Goal: Task Accomplishment & Management: Use online tool/utility

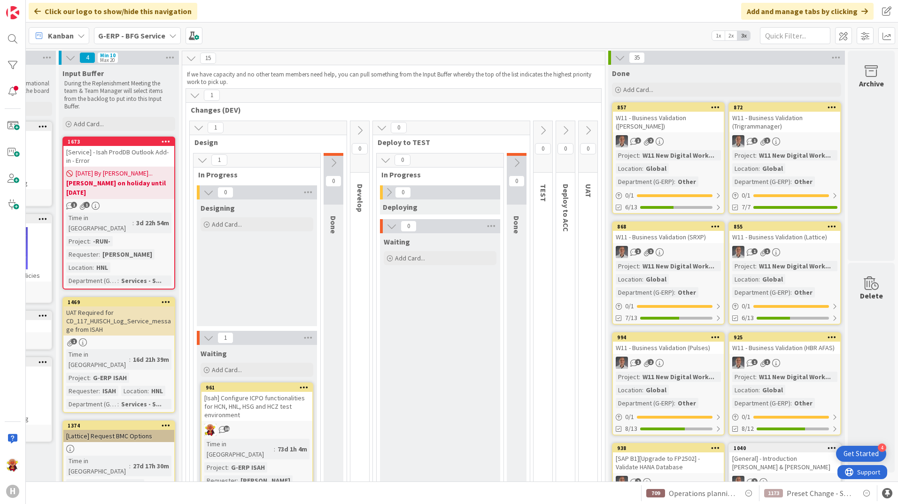
scroll to position [0, 101]
click at [163, 39] on b "G-ERP - BFG Service" at bounding box center [131, 35] width 67 height 9
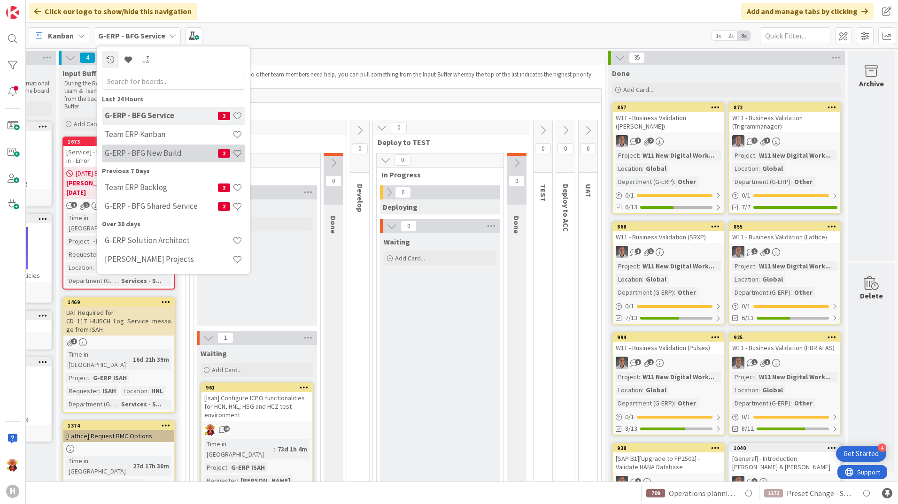
click at [176, 153] on h4 "G-ERP - BFG New Build" at bounding box center [161, 152] width 113 height 9
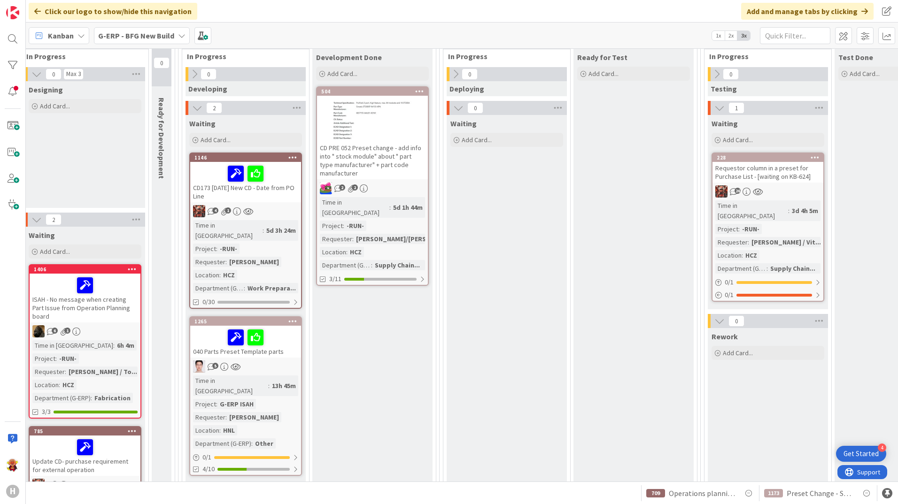
scroll to position [141, 341]
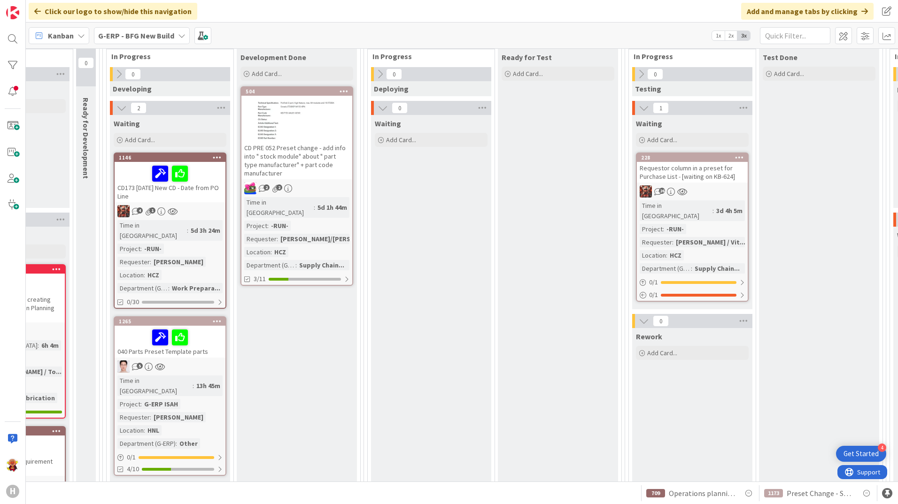
drag, startPoint x: 533, startPoint y: 482, endPoint x: 543, endPoint y: 482, distance: 10.3
click at [560, 482] on div "1173 Preset Change - Shipping in Shipping Schedule 709 Operations planning boar…" at bounding box center [462, 493] width 872 height 23
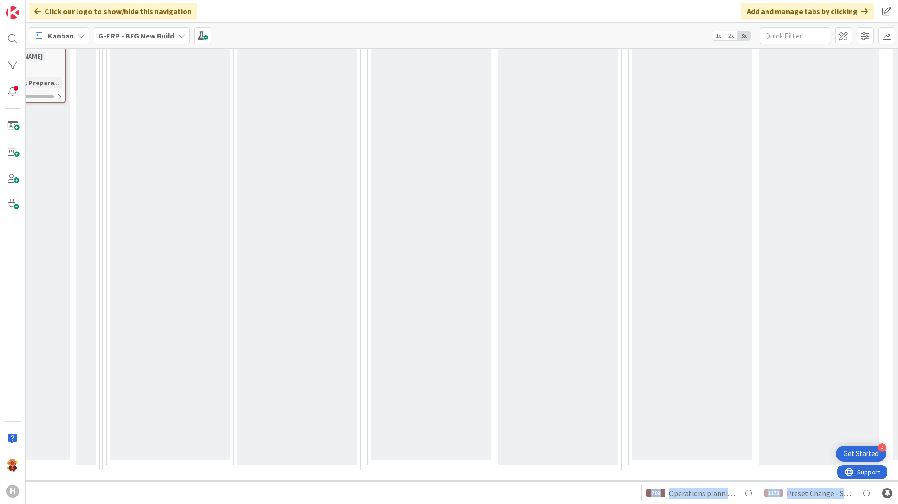
drag, startPoint x: 540, startPoint y: 482, endPoint x: 581, endPoint y: 476, distance: 41.8
click at [583, 478] on div "Click our logo to show/hide this navigation Add and manage tabs by clicking Kan…" at bounding box center [462, 252] width 872 height 504
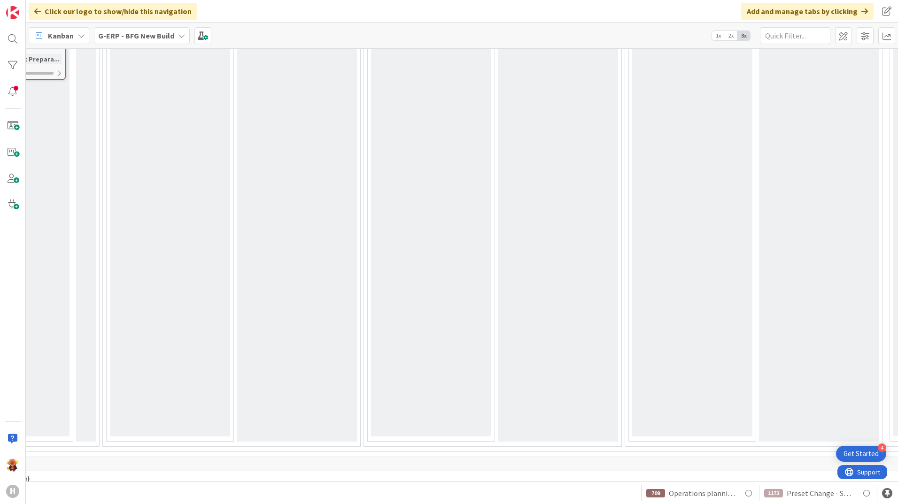
drag, startPoint x: 581, startPoint y: 476, endPoint x: 579, endPoint y: 426, distance: 50.3
click at [579, 474] on span "OPS (Run & Maintenance)" at bounding box center [673, 478] width 1461 height 9
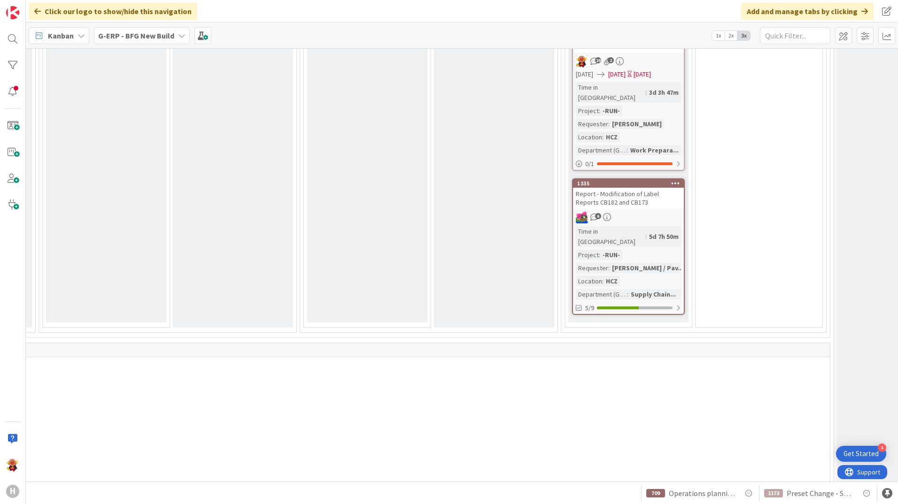
scroll to position [611, 927]
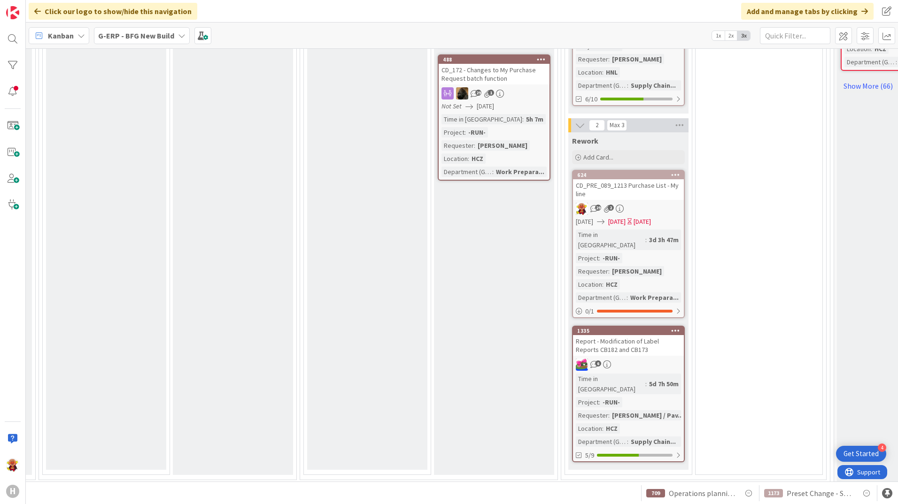
click at [651, 203] on div "29 2" at bounding box center [628, 209] width 111 height 12
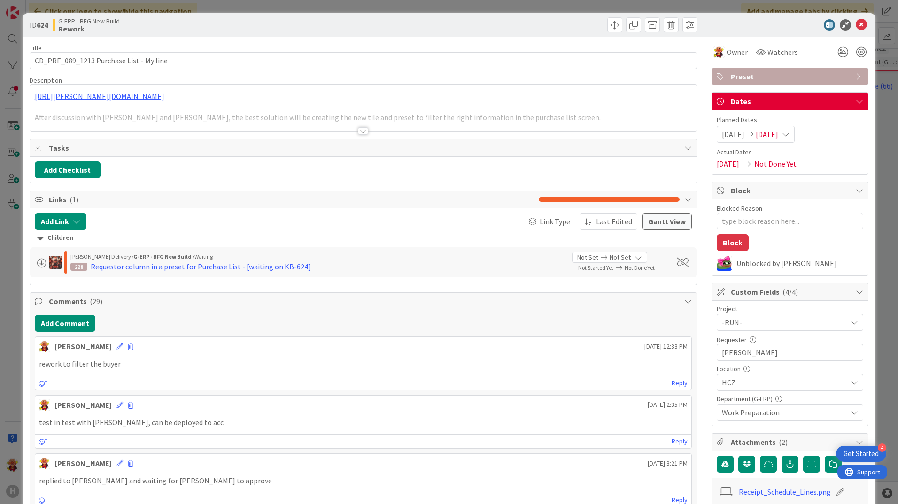
type textarea "x"
click at [62, 328] on button "Add Comment" at bounding box center [65, 323] width 61 height 17
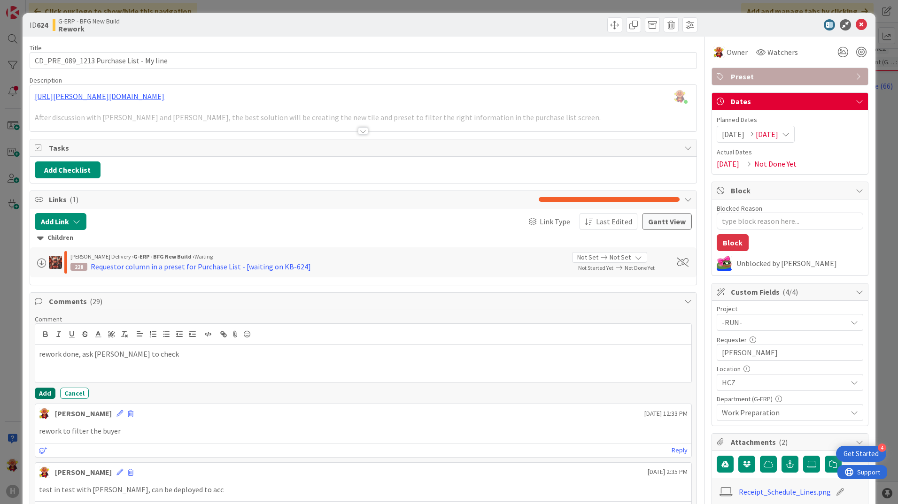
click at [41, 397] on button "Add" at bounding box center [45, 393] width 21 height 11
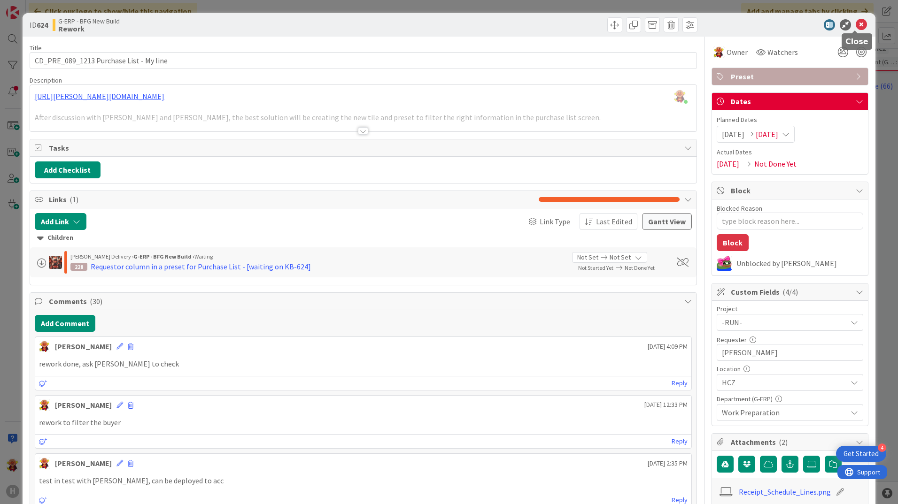
click at [857, 28] on icon at bounding box center [861, 24] width 11 height 11
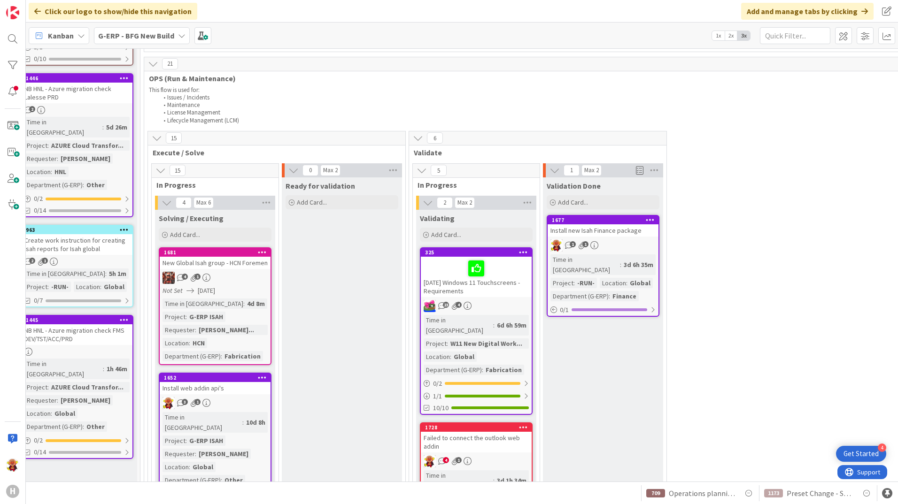
scroll to position [892, 135]
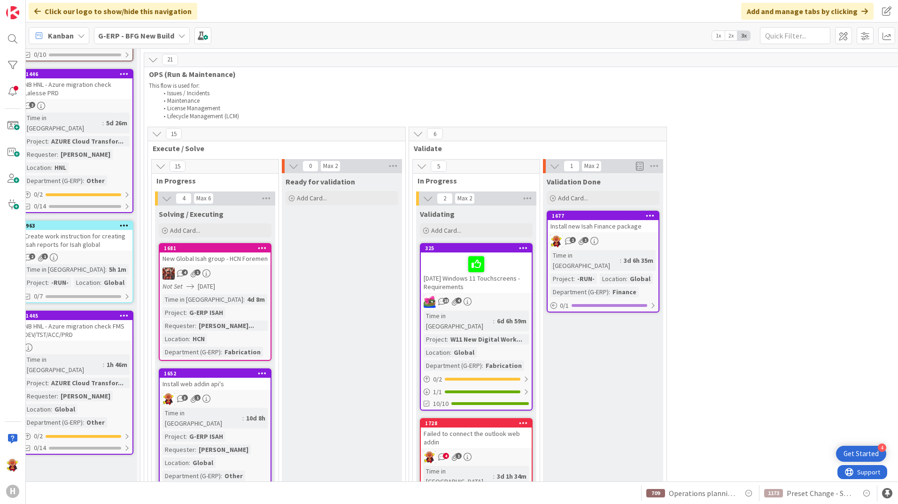
click at [474, 428] on div "Failed to connect the outlook web addin" at bounding box center [476, 438] width 111 height 21
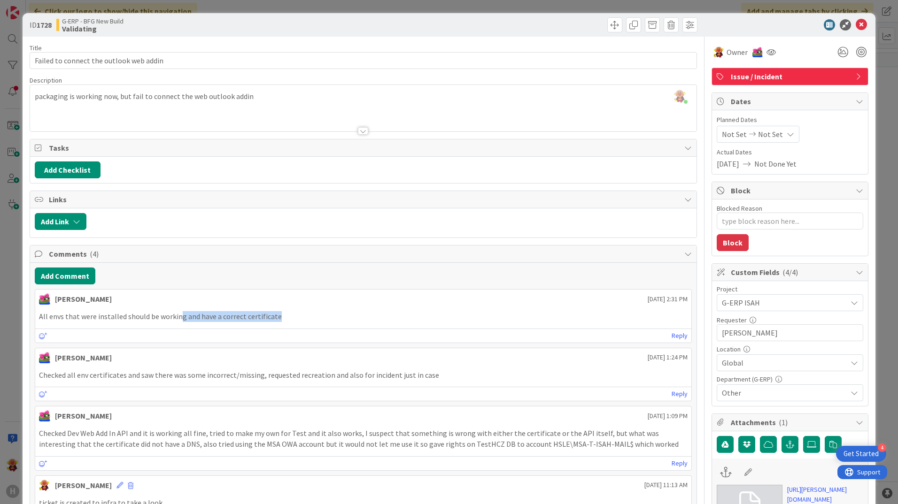
drag, startPoint x: 178, startPoint y: 319, endPoint x: 293, endPoint y: 318, distance: 115.1
click at [293, 318] on p "All envs that were installed should be working and have a correct certificate" at bounding box center [363, 316] width 649 height 11
click at [289, 322] on p "All envs that were installed should be working and have a correct certificate" at bounding box center [363, 316] width 649 height 11
click at [860, 22] on icon at bounding box center [861, 24] width 11 height 11
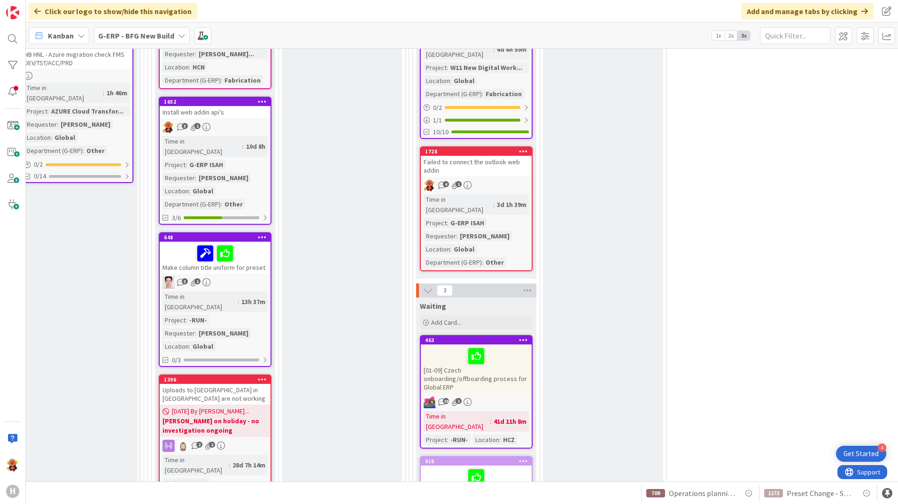
scroll to position [1228, 135]
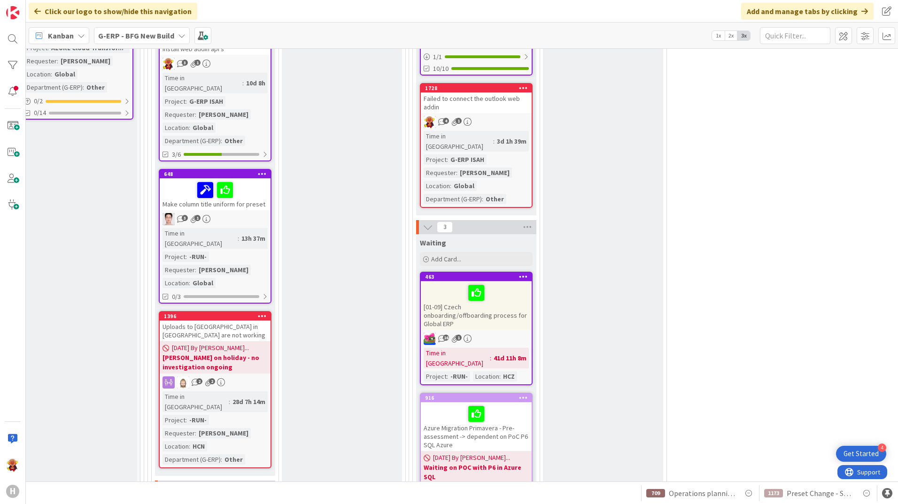
click at [517, 131] on div "Time in Column : 3d 1h 39m Project : G-ERP ISAH Requester : [PERSON_NAME] Locat…" at bounding box center [476, 167] width 105 height 73
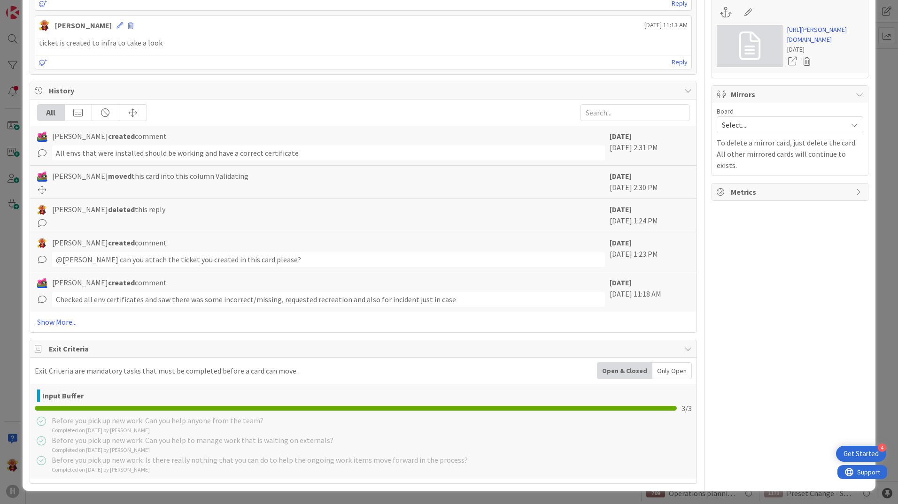
click at [38, 331] on div "All [PERSON_NAME] created comment All envs that were installed should be workin…" at bounding box center [363, 216] width 666 height 233
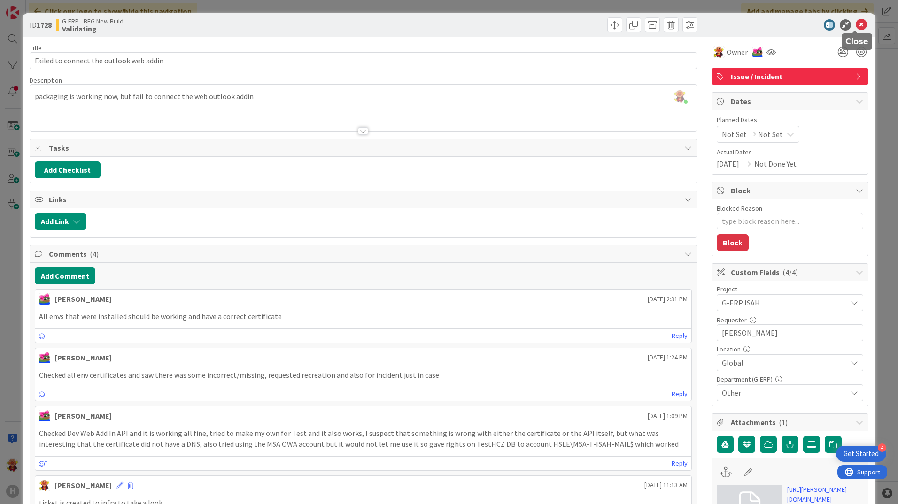
click at [856, 27] on icon at bounding box center [861, 24] width 11 height 11
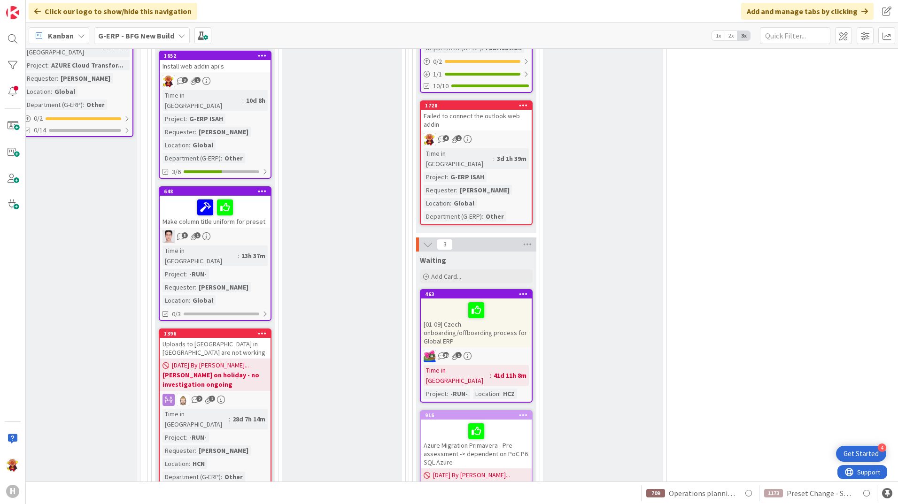
click at [258, 196] on div "Make column title uniform for preset" at bounding box center [215, 212] width 111 height 32
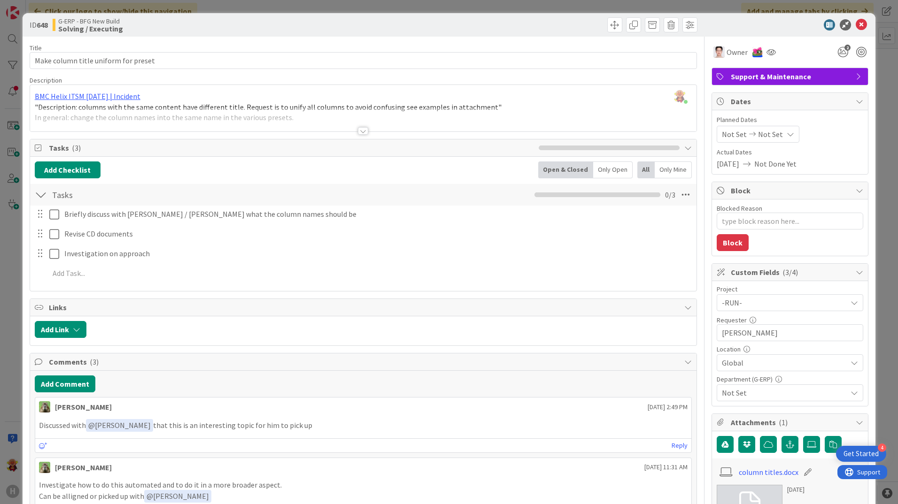
click at [360, 135] on div "Title 36 / 128 Make column title uniform for preset Description [PERSON_NAME] j…" at bounding box center [363, 507] width 667 height 941
click at [360, 134] on div at bounding box center [363, 131] width 10 height 8
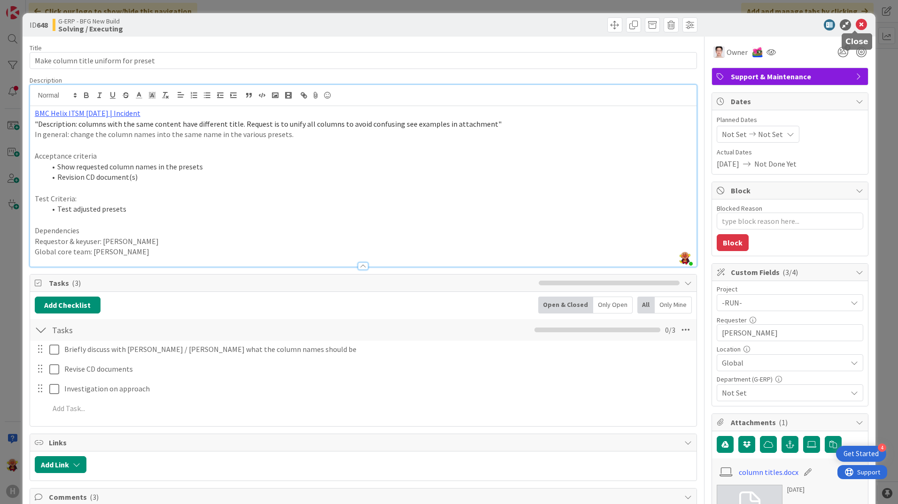
click at [856, 26] on icon at bounding box center [861, 24] width 11 height 11
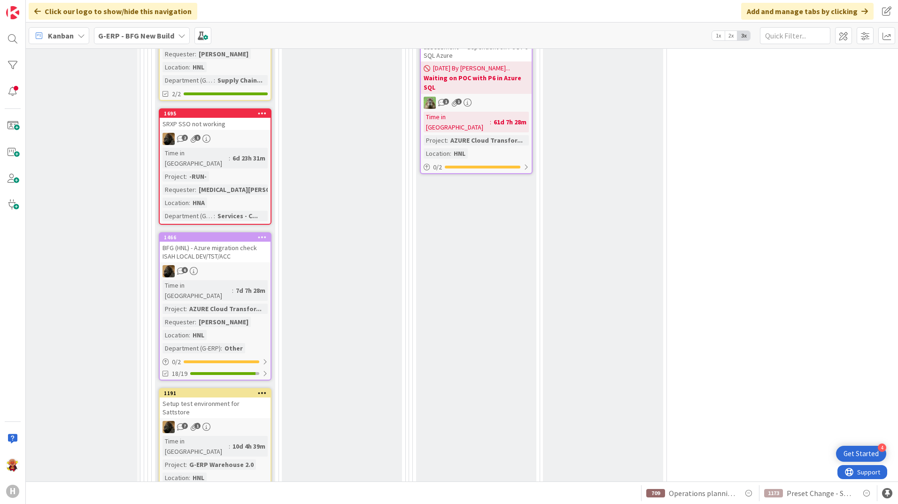
scroll to position [1868, 135]
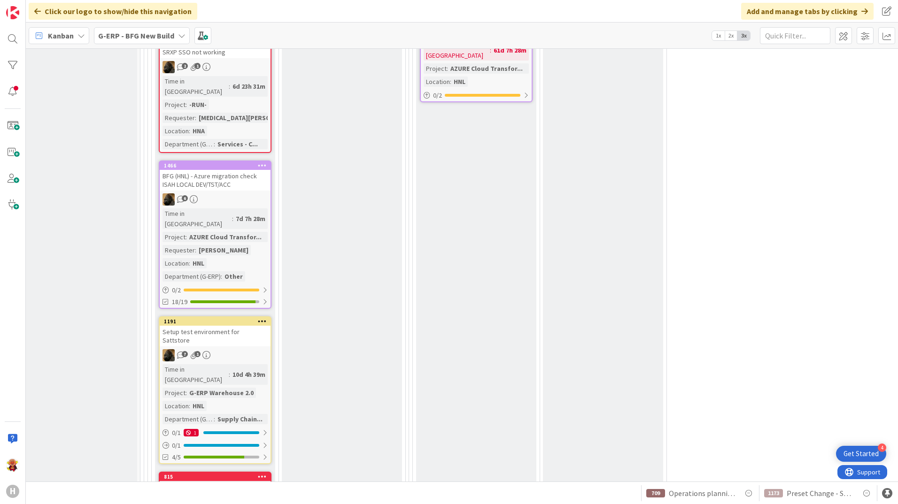
click at [252, 483] on div at bounding box center [215, 493] width 105 height 20
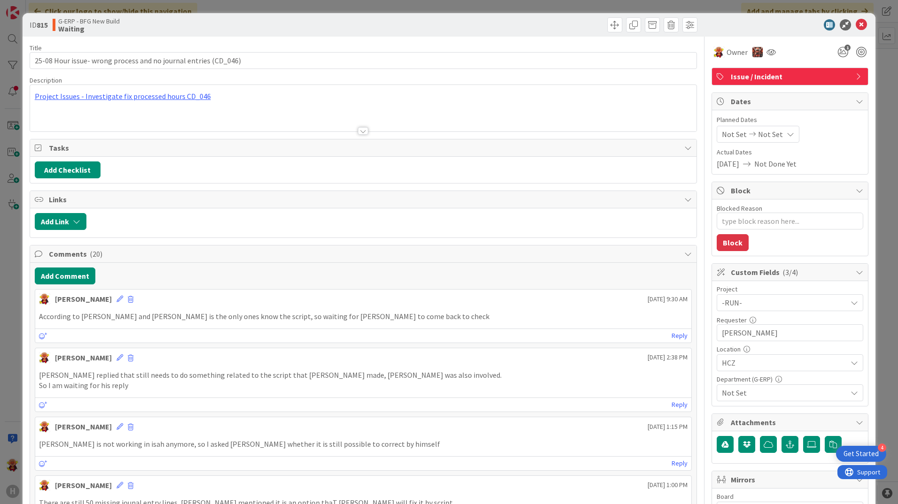
type textarea "x"
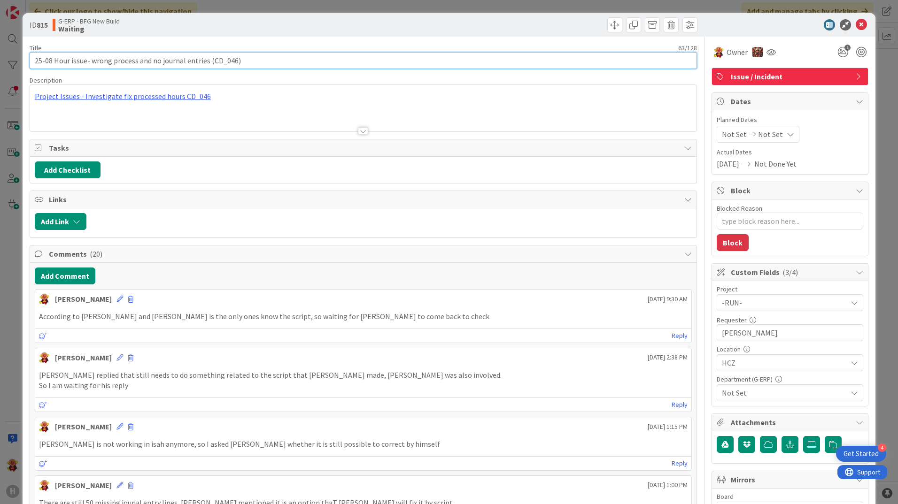
drag, startPoint x: 54, startPoint y: 61, endPoint x: 18, endPoint y: 73, distance: 37.9
click at [18, 73] on div "ID 815 G-ERP - BFG New Build Waiting Title 63 / [PHONE_NUMBER] Hour issue- wron…" at bounding box center [449, 252] width 898 height 504
type input "Hour issue- wrong process and no journal entries (CD_046)"
type textarea "x"
type input "Hour issue- wrong process and no journal entries (CD_046)"
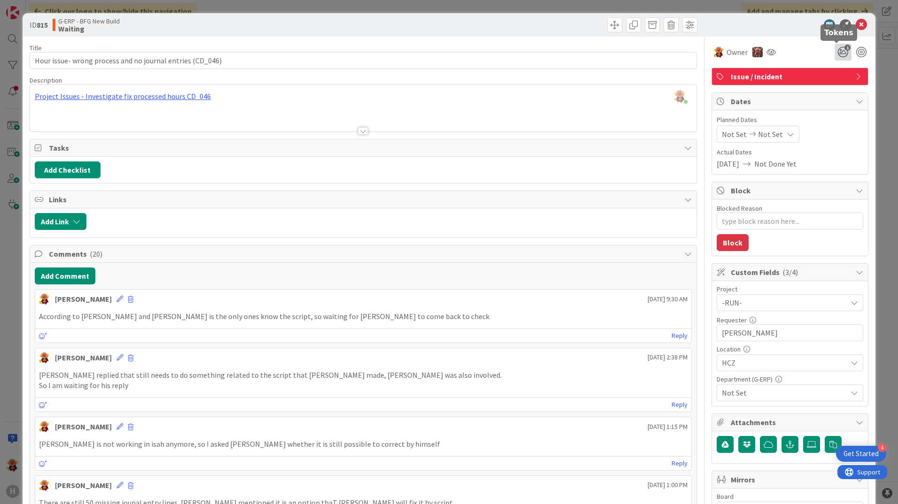
click at [835, 52] on icon "1" at bounding box center [843, 52] width 17 height 17
click at [831, 88] on div at bounding box center [837, 89] width 19 height 8
click at [839, 89] on icon at bounding box center [843, 89] width 8 height 8
click at [856, 29] on icon at bounding box center [861, 24] width 11 height 11
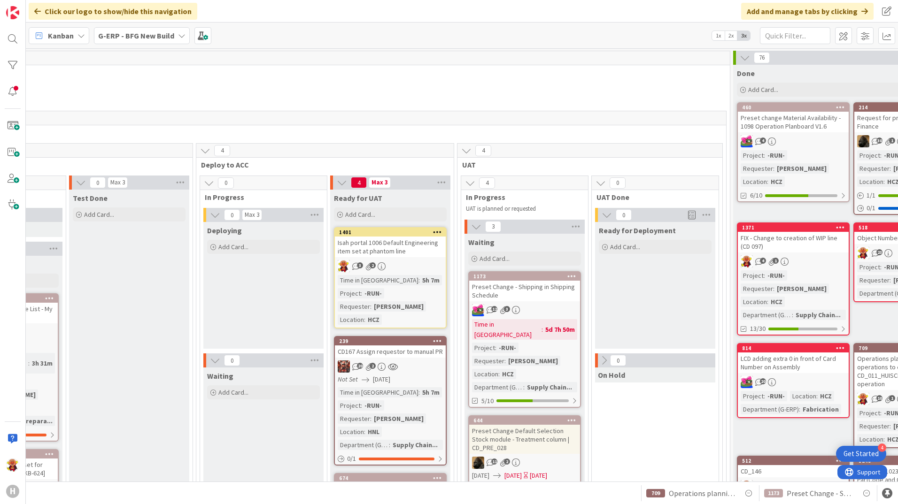
scroll to position [0, 996]
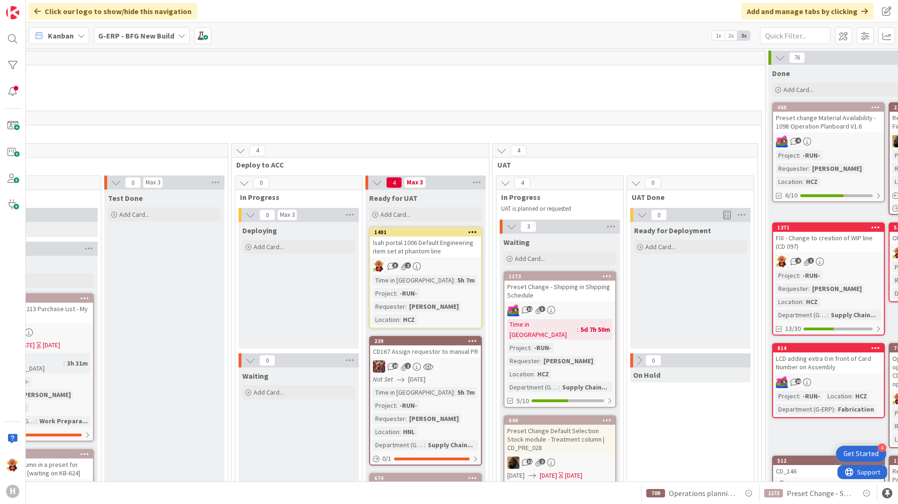
click at [473, 378] on div "Not Set [DATE]" at bounding box center [427, 380] width 108 height 10
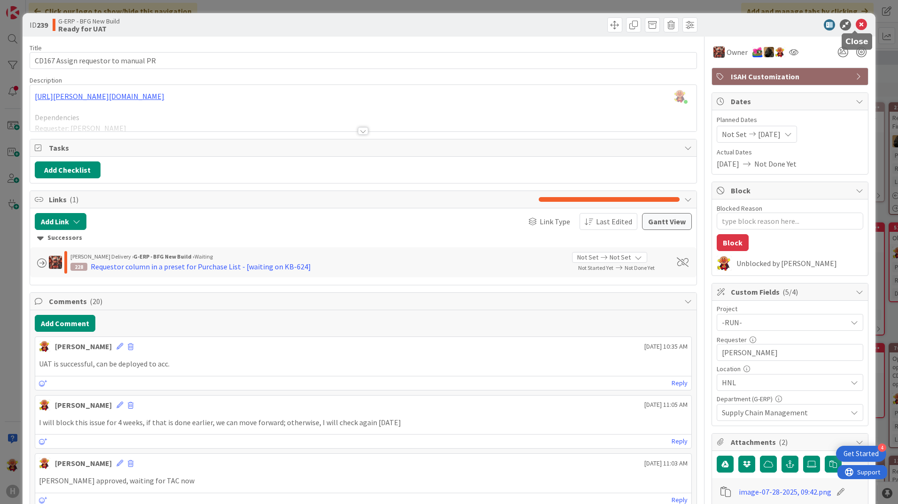
click at [857, 27] on icon at bounding box center [861, 24] width 11 height 11
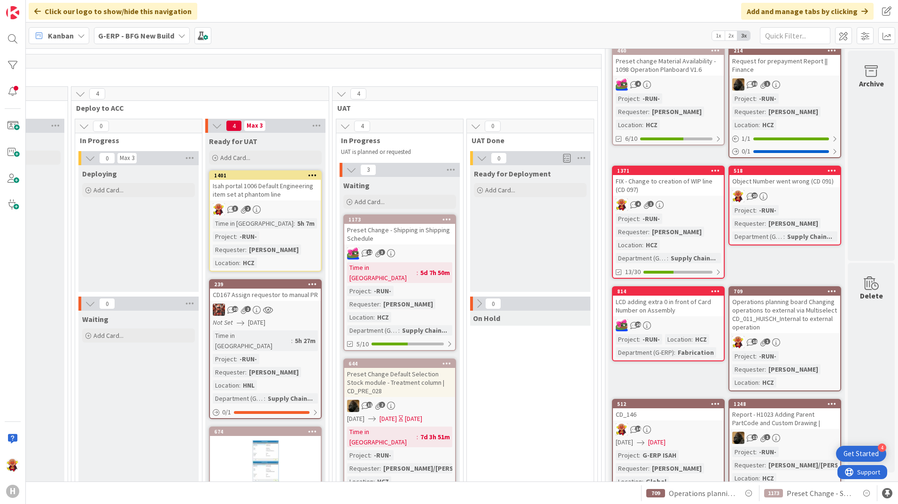
scroll to position [47, 1160]
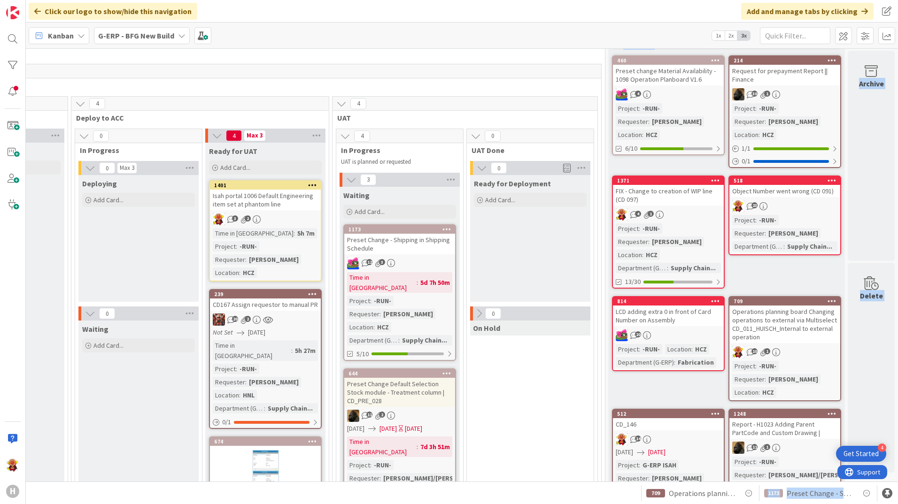
drag, startPoint x: 644, startPoint y: 483, endPoint x: 572, endPoint y: 481, distance: 72.8
click at [572, 481] on div "Click our logo to show/hide this navigation Add and manage tabs by clicking Kan…" at bounding box center [462, 252] width 872 height 504
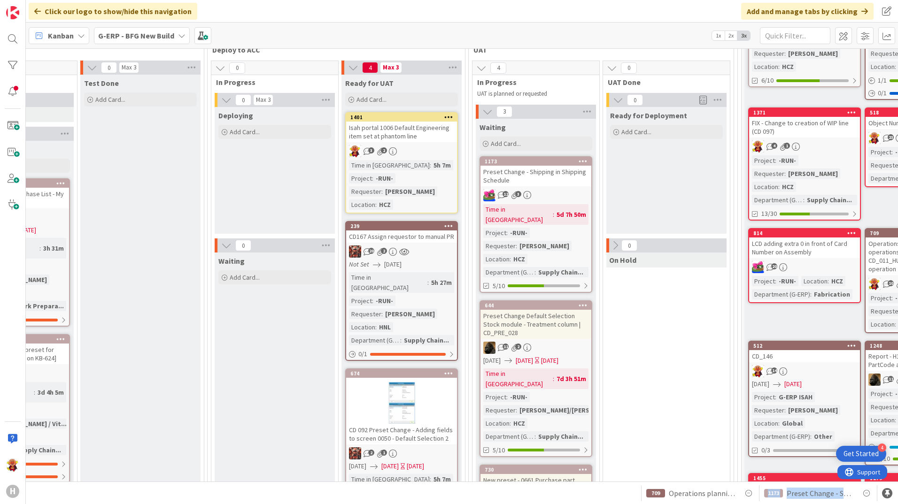
scroll to position [94, 1020]
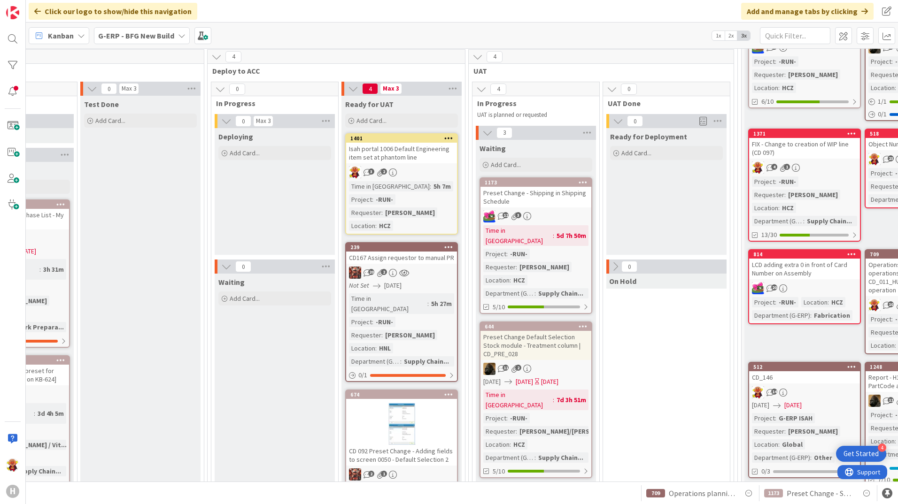
drag, startPoint x: 501, startPoint y: 482, endPoint x: 452, endPoint y: 484, distance: 48.4
click at [452, 484] on div "1173 Preset Change - Shipping in Shipping Schedule 709 Operations planning boar…" at bounding box center [462, 493] width 872 height 23
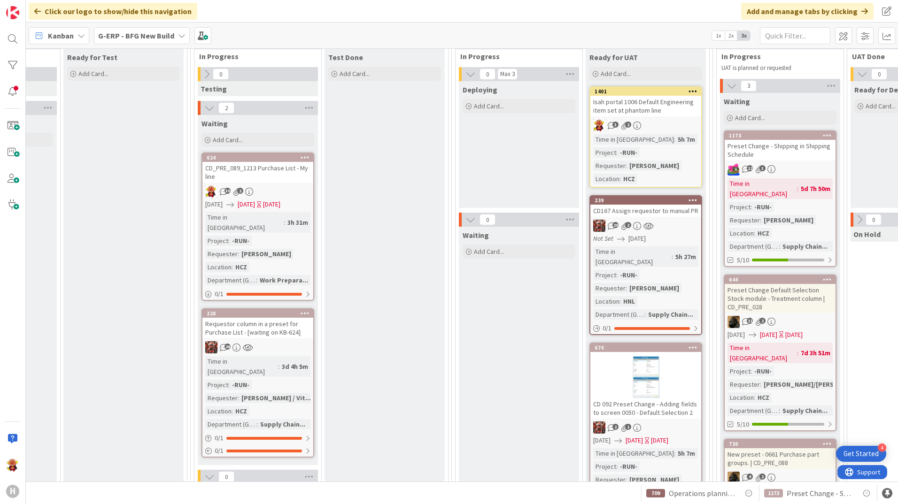
scroll to position [94, 775]
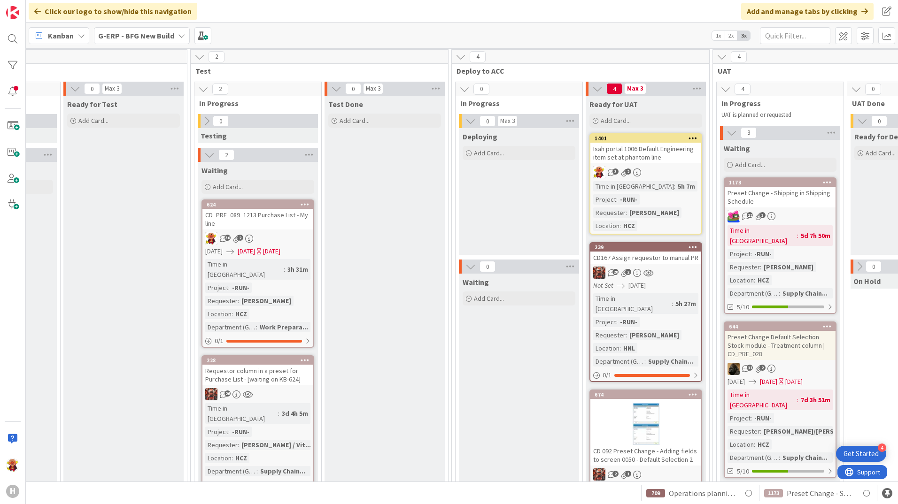
click at [291, 388] on div "26" at bounding box center [257, 394] width 111 height 12
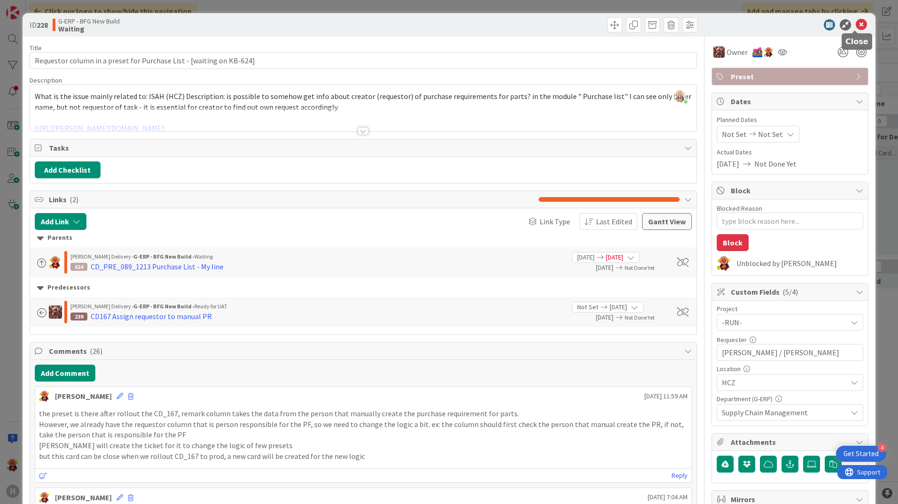
click at [856, 25] on icon at bounding box center [861, 24] width 11 height 11
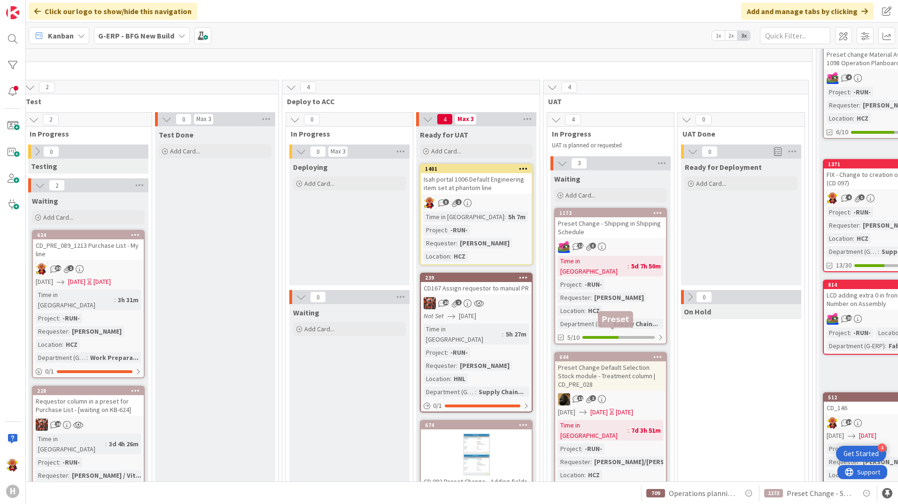
scroll to position [47, 945]
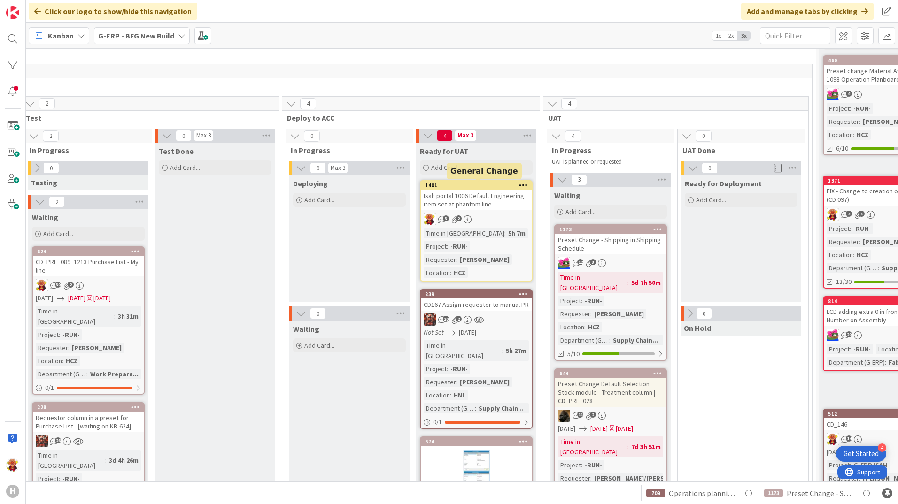
click at [495, 199] on div "Isah portal 1006 Default Engineering item set at phantom line" at bounding box center [476, 200] width 111 height 21
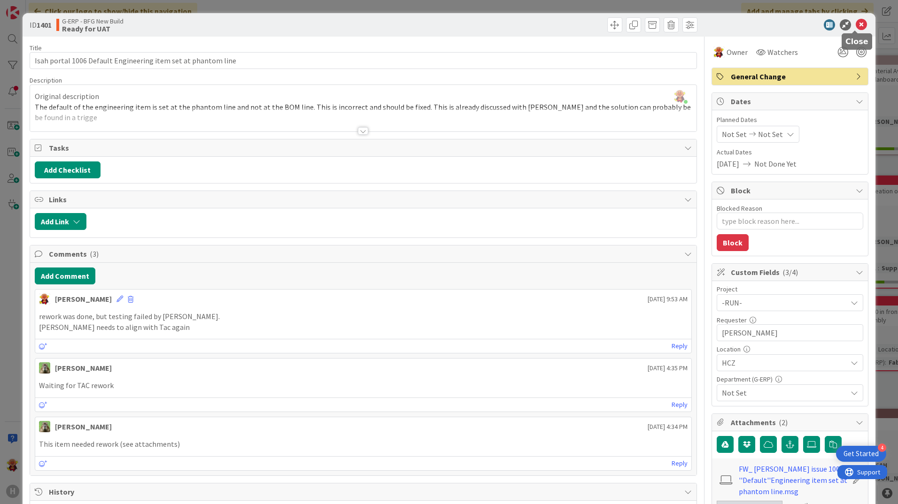
click at [859, 26] on icon at bounding box center [861, 24] width 11 height 11
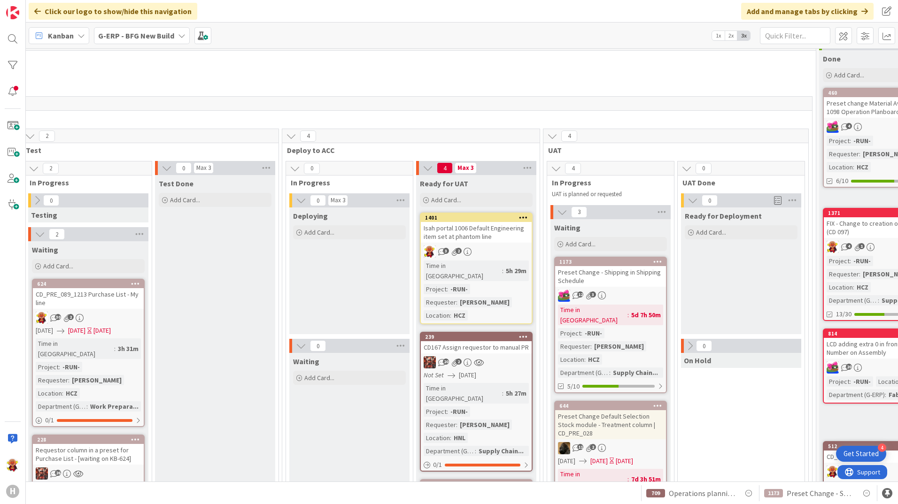
scroll to position [0, 945]
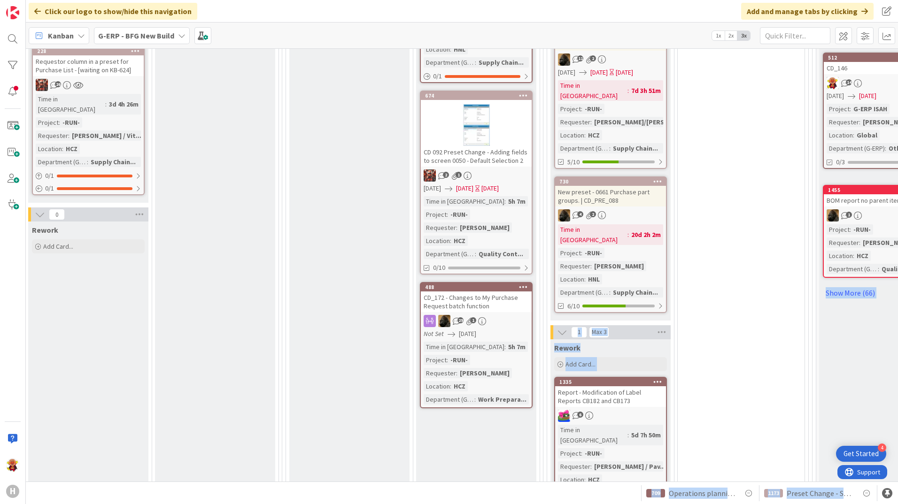
drag, startPoint x: 473, startPoint y: 483, endPoint x: 479, endPoint y: 479, distance: 7.2
click at [479, 479] on div "Click our logo to show/hide this navigation Add and manage tabs by clicking Kan…" at bounding box center [462, 252] width 872 height 504
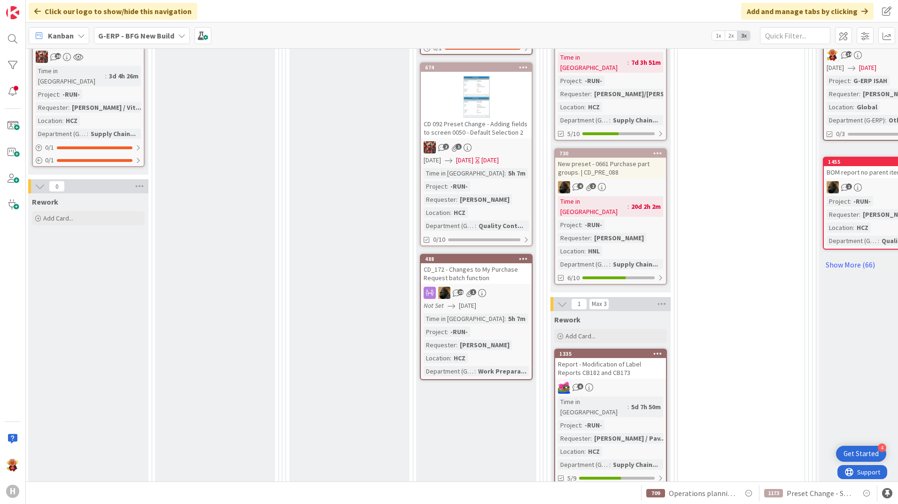
drag, startPoint x: 479, startPoint y: 479, endPoint x: 443, endPoint y: 433, distance: 58.2
click at [443, 433] on div "Ready for UAT Add Card... 1401 Isah portal 1006 Default Engineering item set at…" at bounding box center [476, 128] width 120 height 740
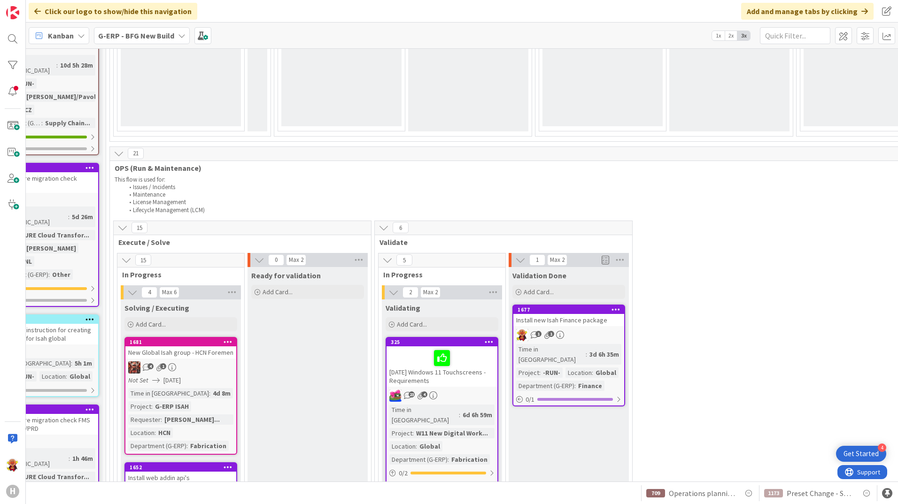
scroll to position [986, 170]
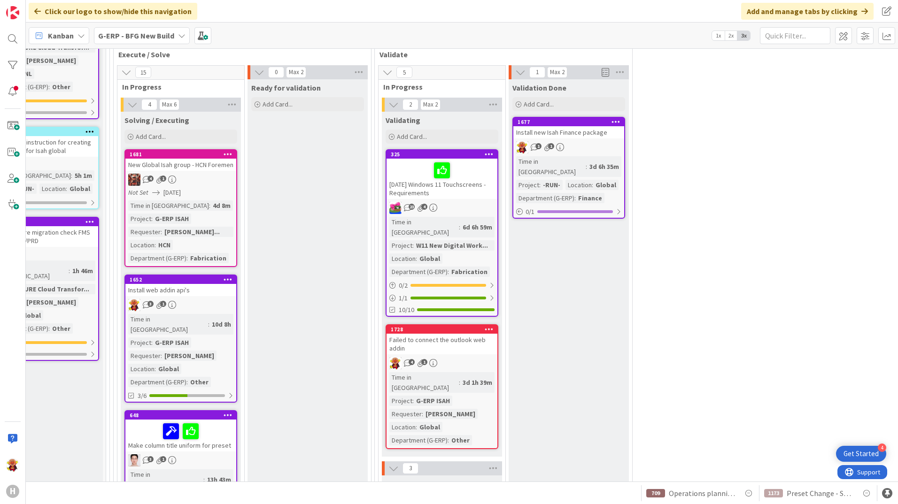
click at [475, 334] on div "Failed to connect the outlook web addin" at bounding box center [442, 344] width 111 height 21
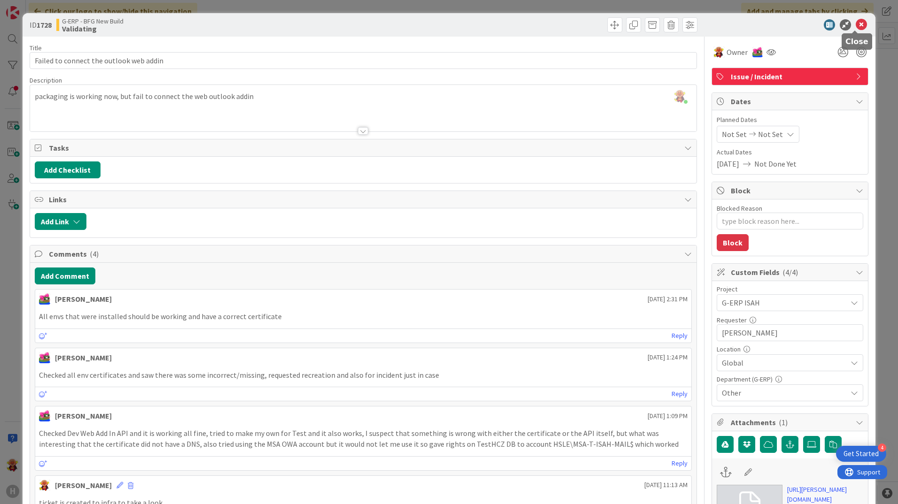
click at [856, 30] on icon at bounding box center [861, 24] width 11 height 11
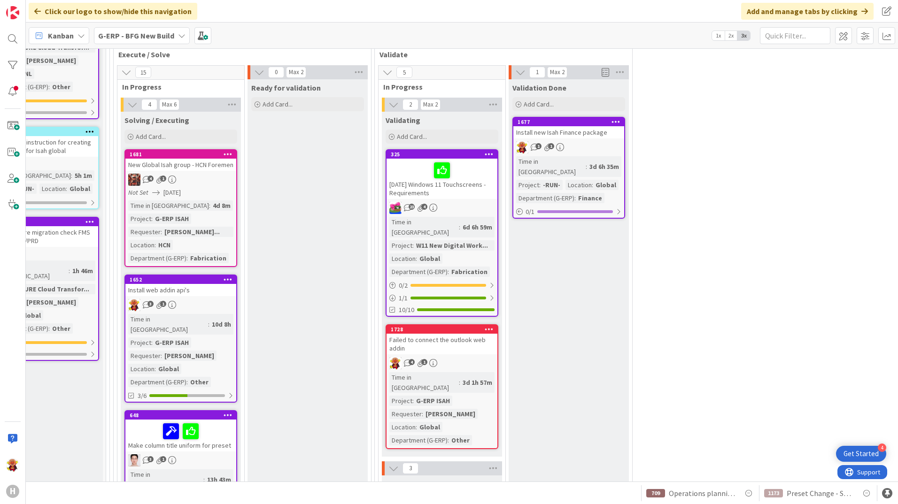
click at [215, 149] on link "1681 New Global Isah group - HCN Foremen 4 1 Not Set [DATE] Time in [GEOGRAPHIC…" at bounding box center [180, 208] width 113 height 118
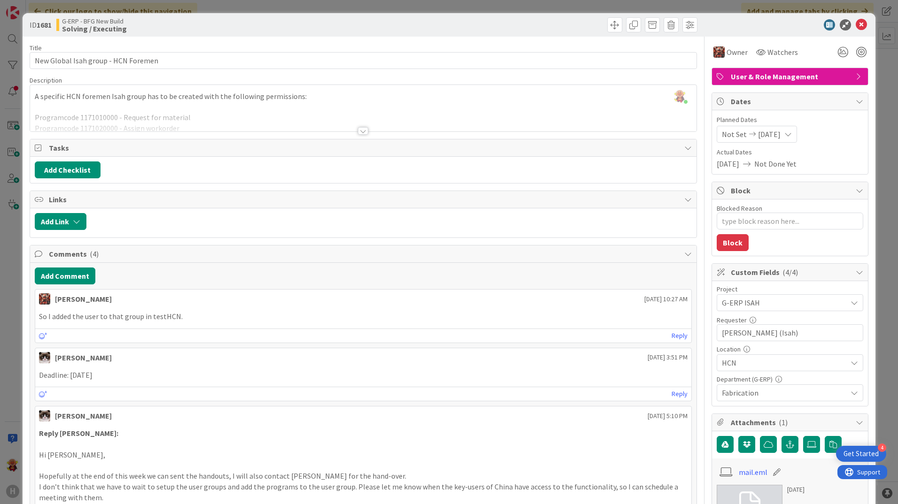
click at [358, 130] on div at bounding box center [363, 131] width 10 height 8
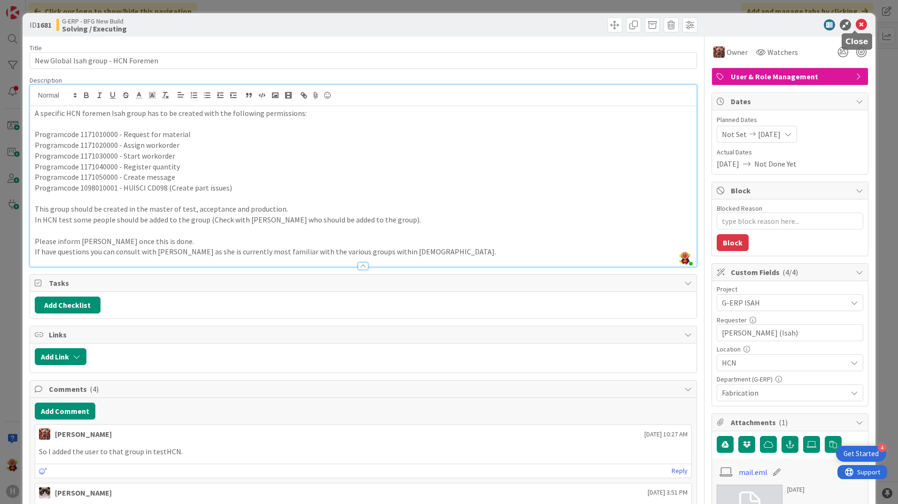
click at [856, 23] on icon at bounding box center [861, 24] width 11 height 11
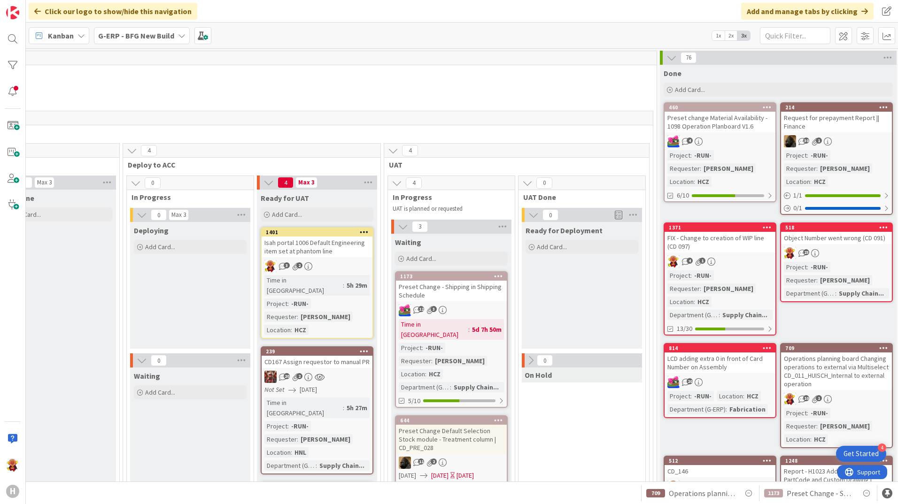
scroll to position [0, 1163]
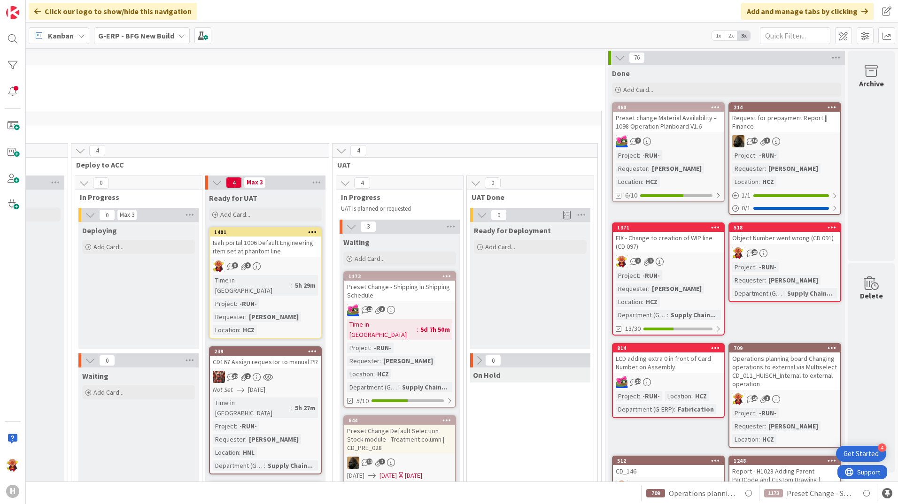
drag, startPoint x: 432, startPoint y: 476, endPoint x: 6, endPoint y: 3, distance: 636.6
click at [688, 249] on div "FIX - Change to creation of WIP line (CD 097)" at bounding box center [668, 242] width 111 height 21
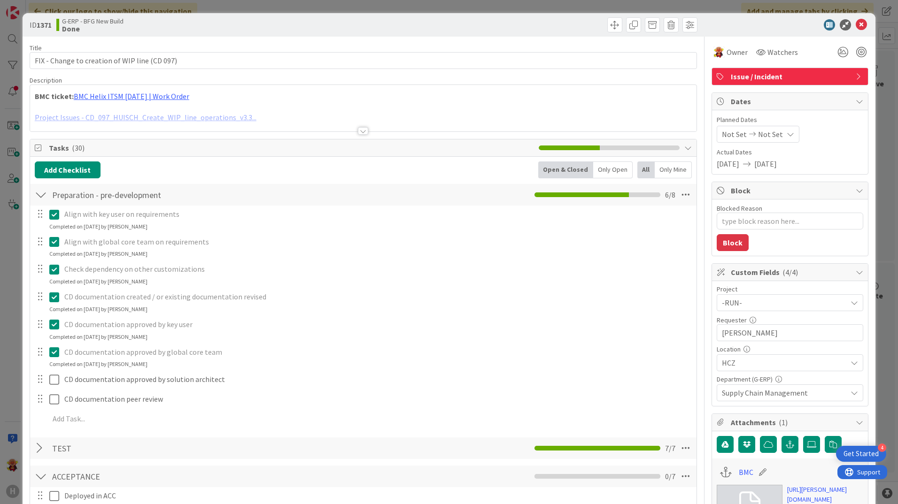
type textarea "x"
click at [359, 130] on div at bounding box center [363, 131] width 10 height 8
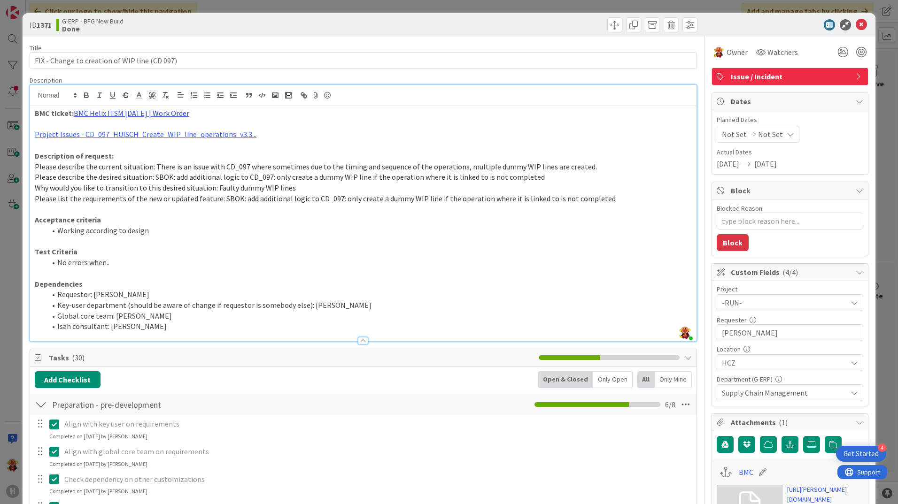
click at [166, 117] on link "BMC Helix ITSM [DATE] | Work Order" at bounding box center [132, 112] width 116 height 9
click at [151, 135] on link "[URL][PERSON_NAME][DOMAIN_NAME]" at bounding box center [121, 131] width 94 height 12
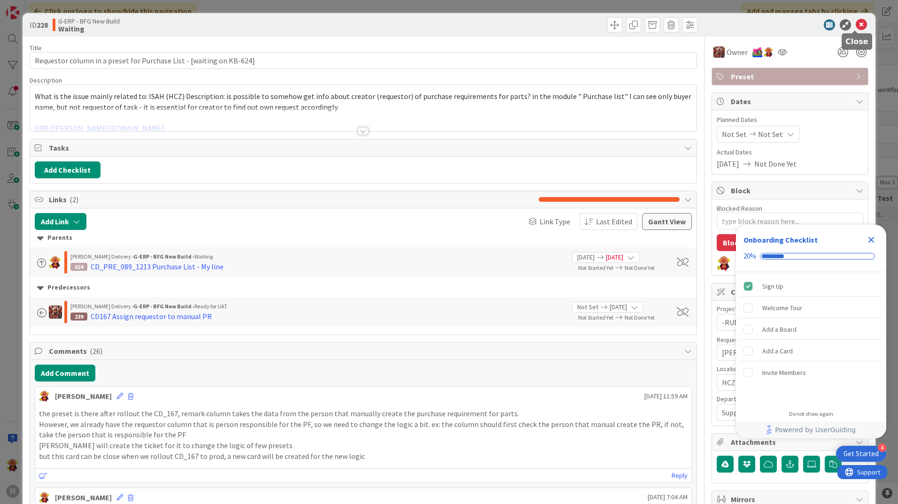
click at [856, 24] on icon at bounding box center [861, 24] width 11 height 11
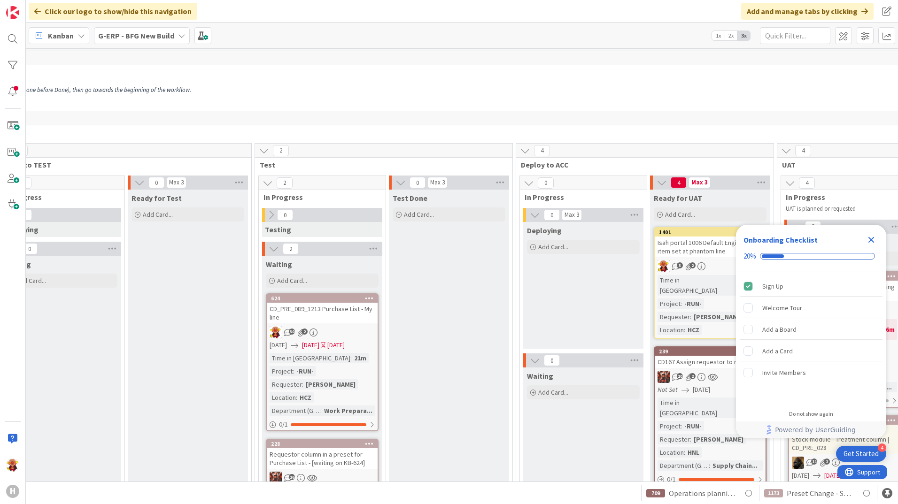
scroll to position [141, 711]
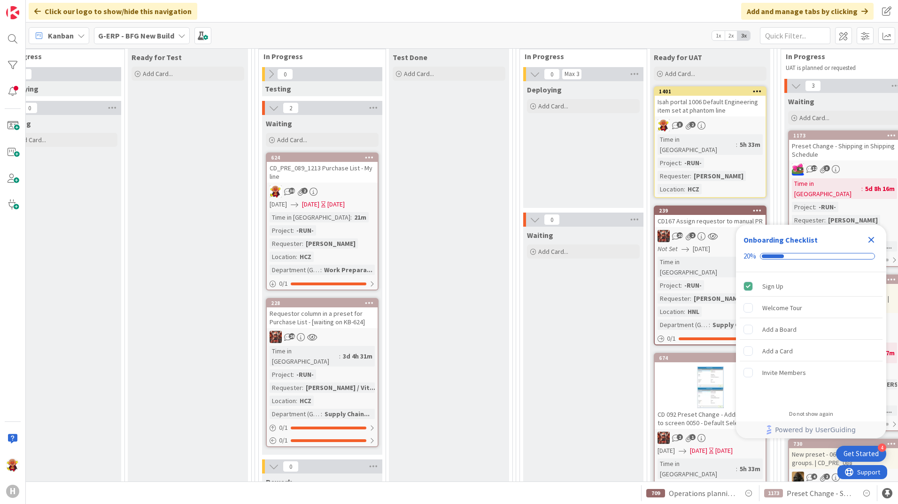
click at [357, 321] on div "Requestor column in a preset for Purchase List - [waiting on KB-624]" at bounding box center [322, 318] width 111 height 21
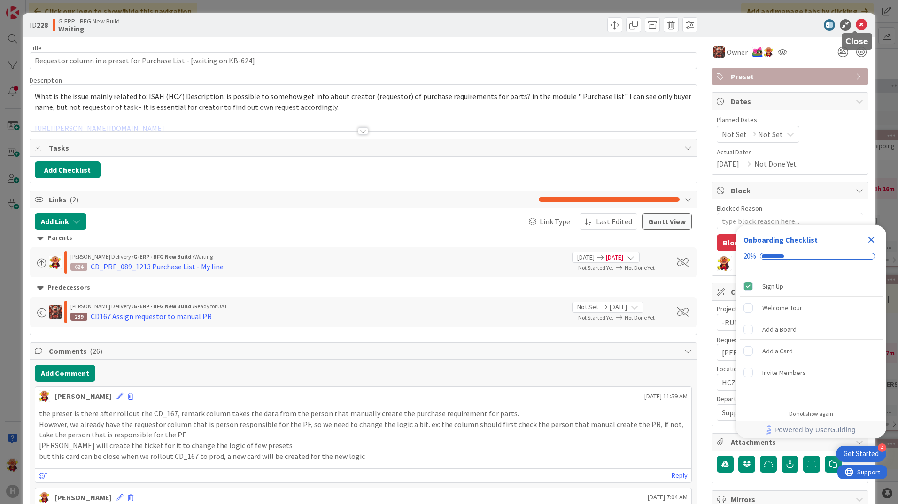
click at [856, 25] on icon at bounding box center [861, 24] width 11 height 11
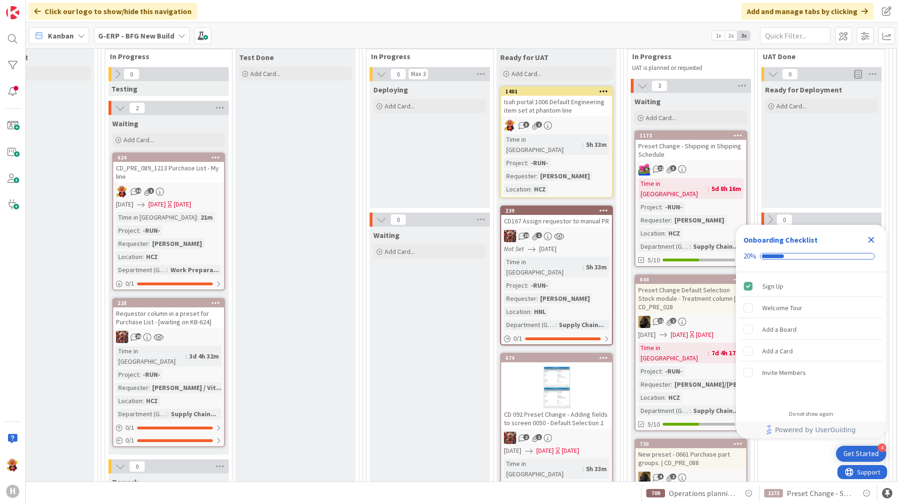
scroll to position [141, 891]
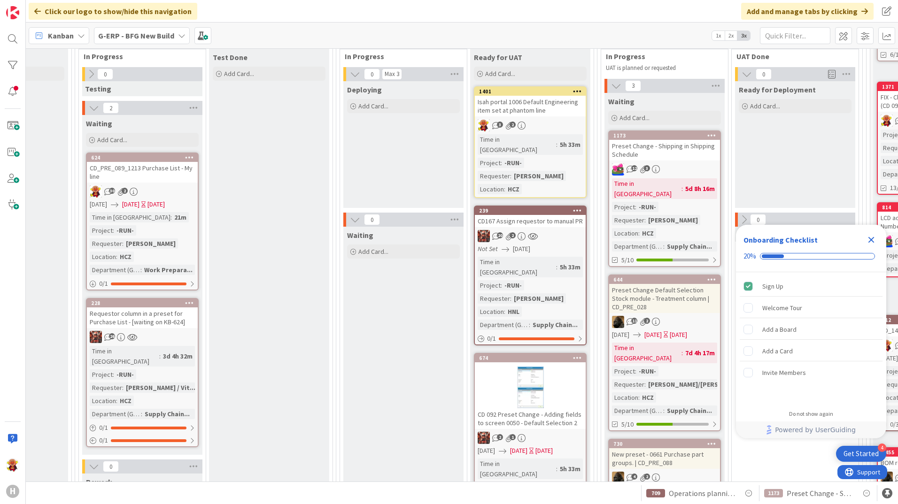
click at [189, 300] on icon at bounding box center [189, 303] width 9 height 7
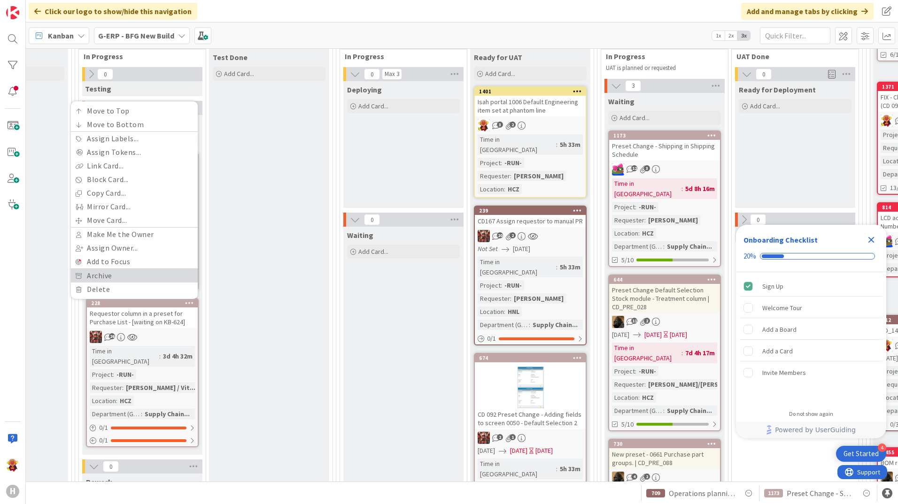
click at [125, 276] on link "Archive" at bounding box center [134, 276] width 127 height 14
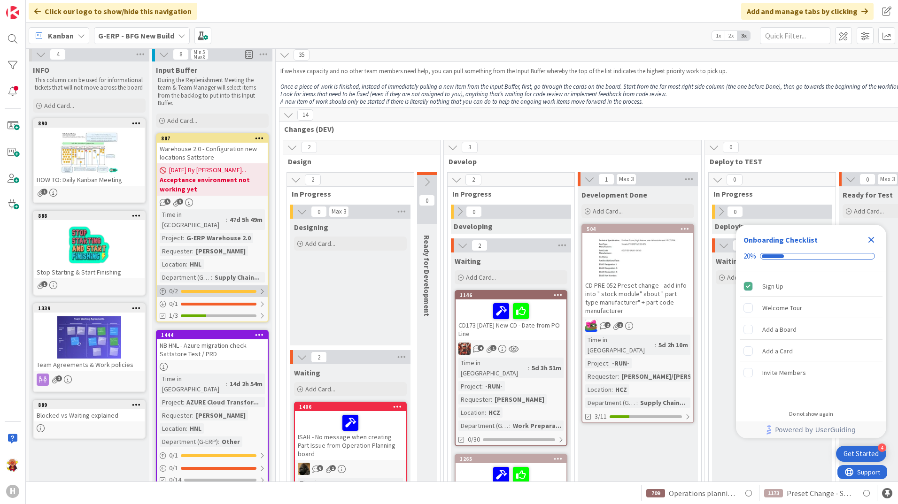
scroll to position [0, 0]
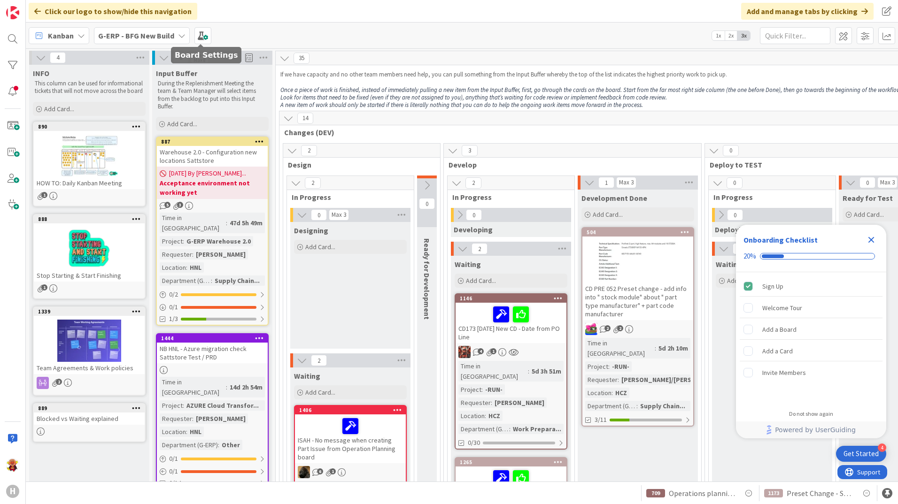
click at [164, 37] on b "G-ERP - BFG New Build" at bounding box center [136, 35] width 76 height 9
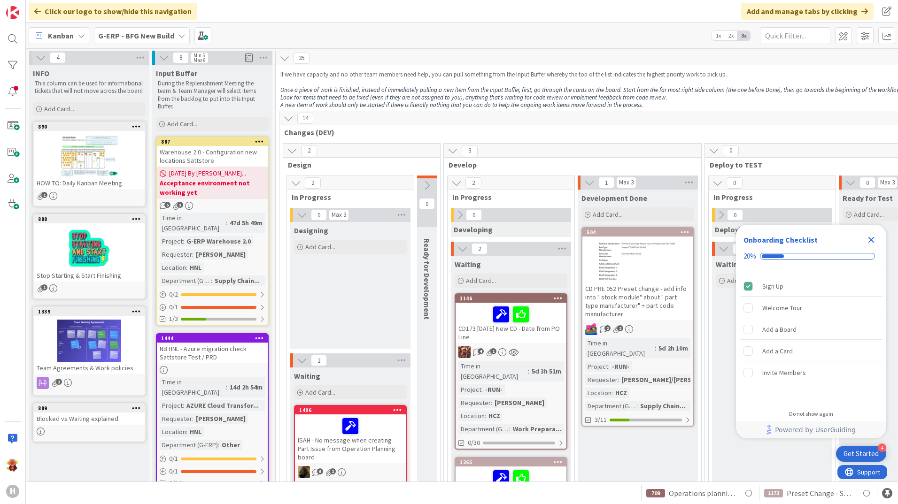
click at [152, 31] on b "G-ERP - BFG New Build" at bounding box center [136, 35] width 76 height 9
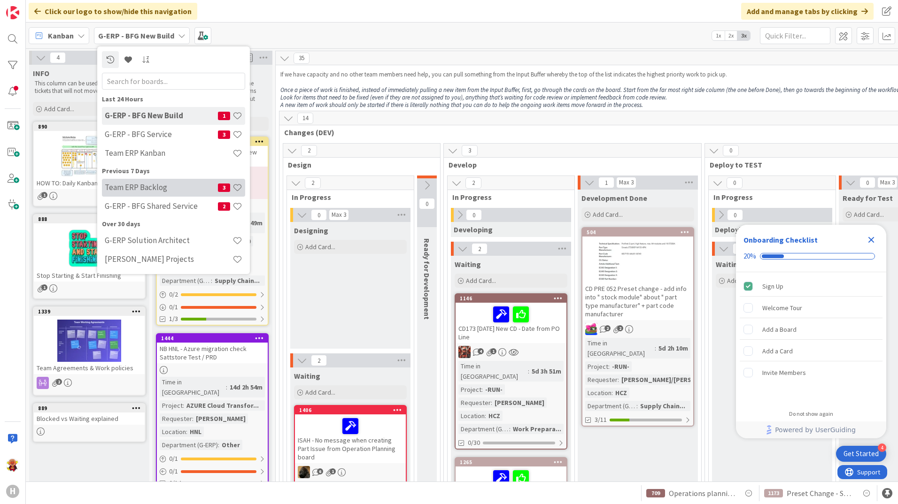
click at [155, 188] on h4 "Team ERP Backlog" at bounding box center [161, 187] width 113 height 9
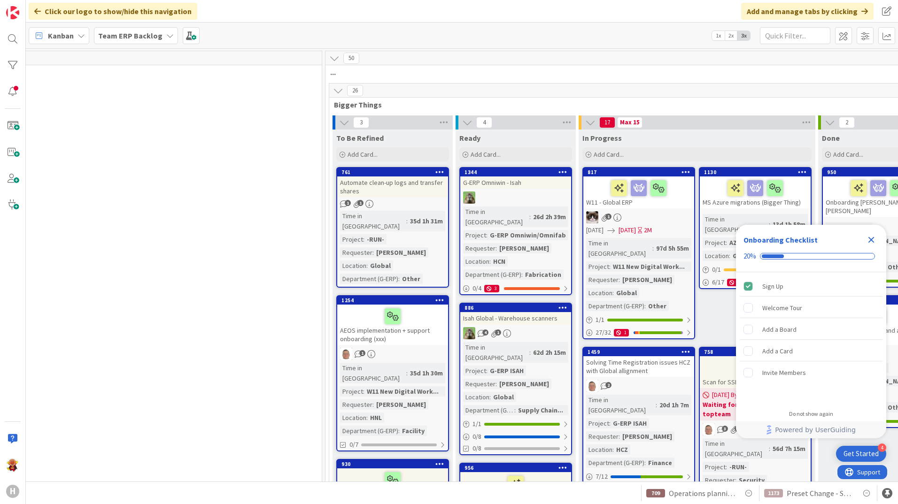
scroll to position [0, 819]
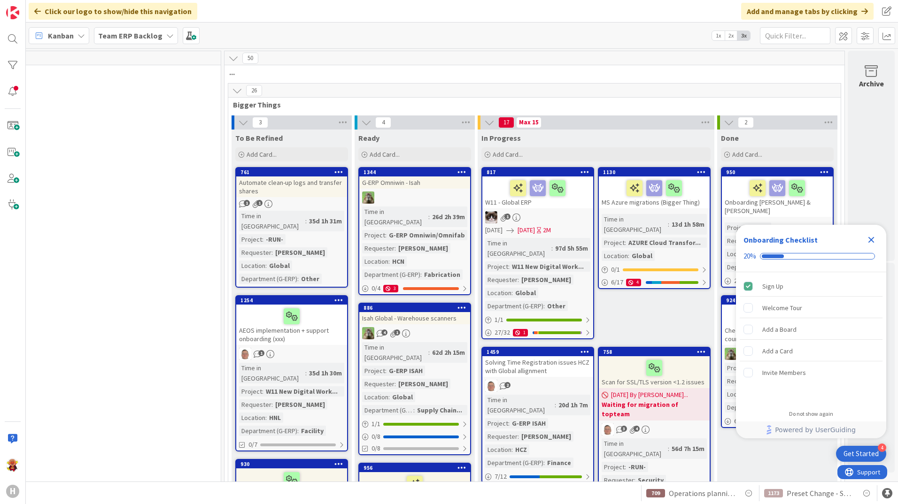
drag, startPoint x: 451, startPoint y: 478, endPoint x: 48, endPoint y: 2, distance: 623.5
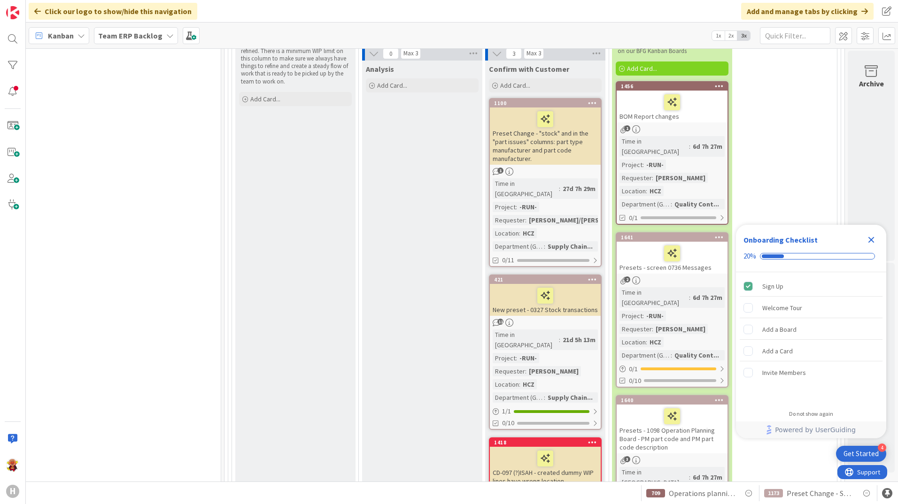
scroll to position [1879, 819]
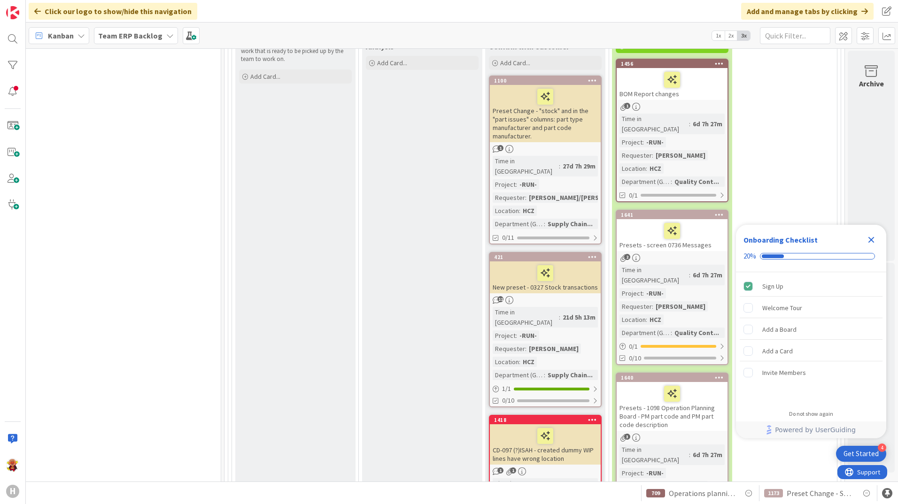
click at [561, 415] on link "1418 CD-097 (?)ISAH - created dummy WIP lines have wrong location 1 1 Time in C…" at bounding box center [545, 491] width 113 height 152
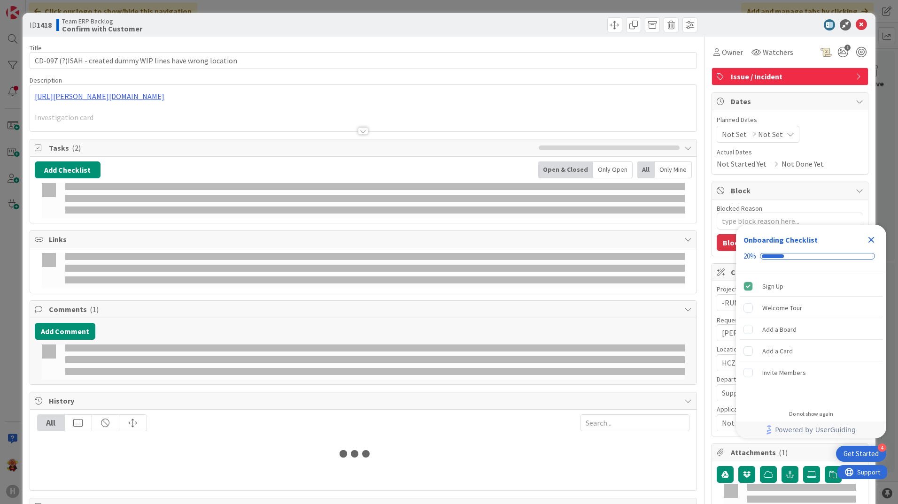
type textarea "x"
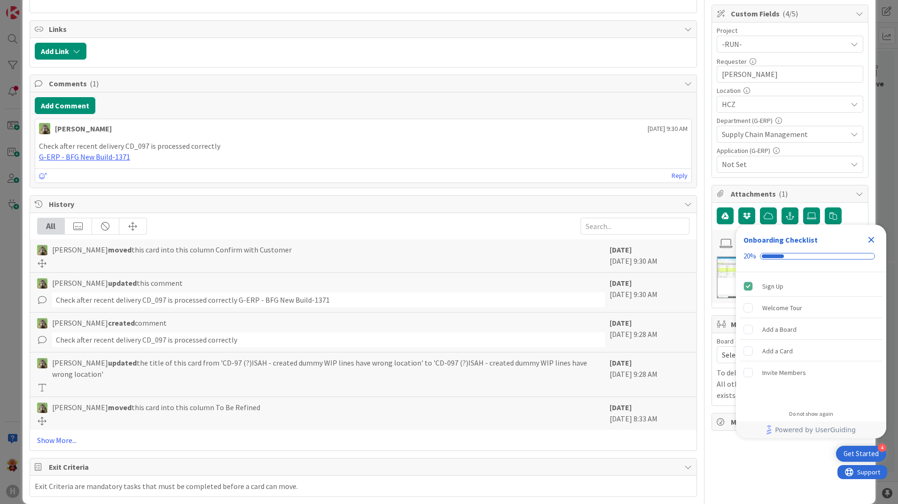
scroll to position [272, 0]
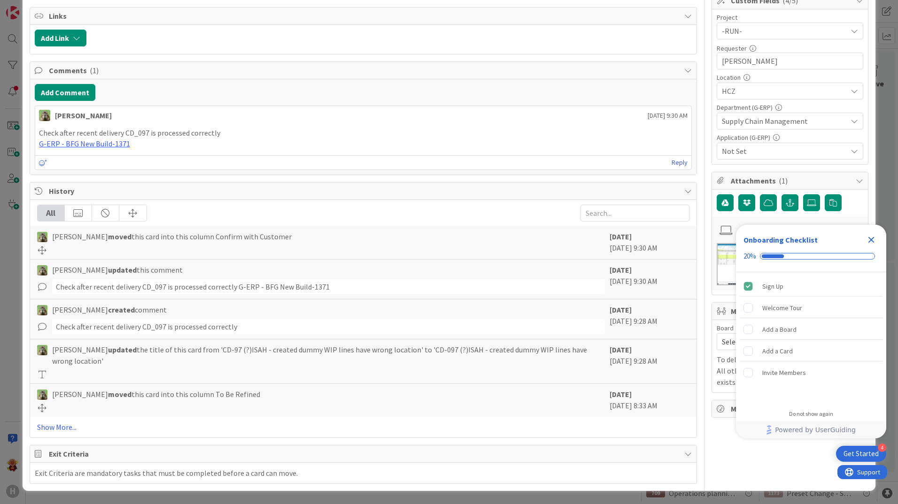
click at [871, 240] on icon "Close Checklist" at bounding box center [871, 240] width 6 height 6
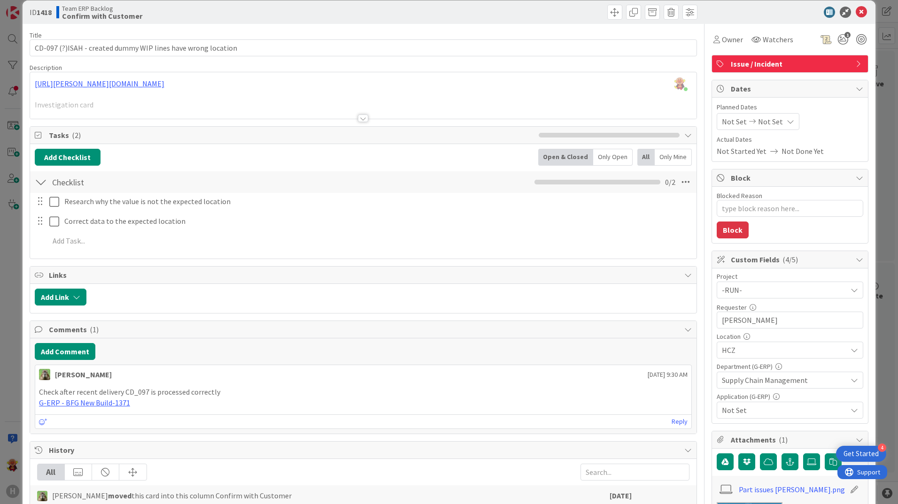
scroll to position [0, 0]
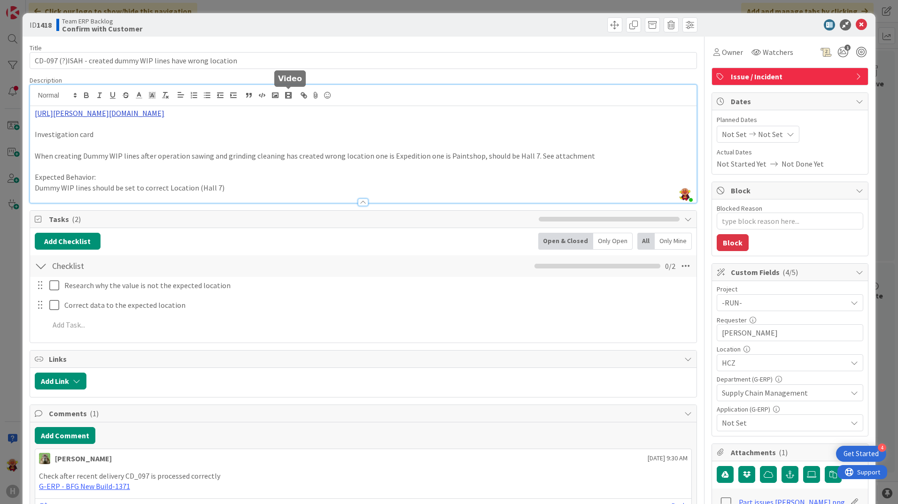
click at [294, 96] on div "Lareina Cheng just joined https://huisman-smartit.onbmc.com/smartit/app/#/incid…" at bounding box center [363, 144] width 666 height 118
click at [175, 137] on link "https://huisman-smartit.onbmc.com/smartit/app#/incident/AGGHEXFAF704DATAF574TAF…" at bounding box center [182, 131] width 94 height 12
